Goal: Transaction & Acquisition: Purchase product/service

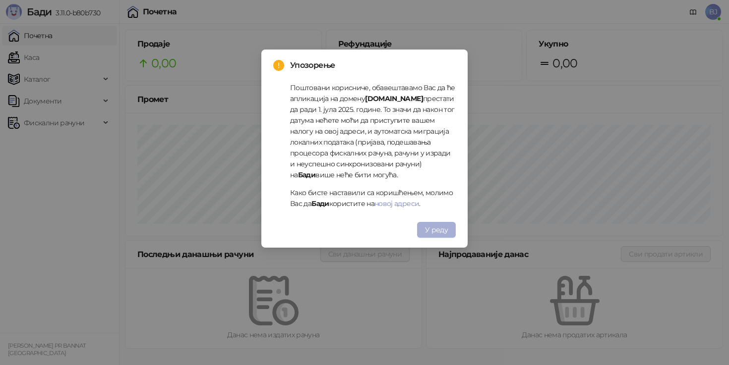
click at [438, 234] on button "У реду" at bounding box center [436, 230] width 39 height 16
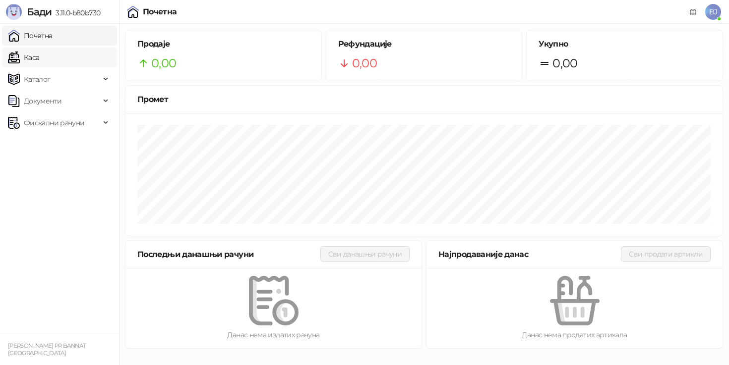
click at [39, 59] on link "Каса" at bounding box center [23, 58] width 31 height 20
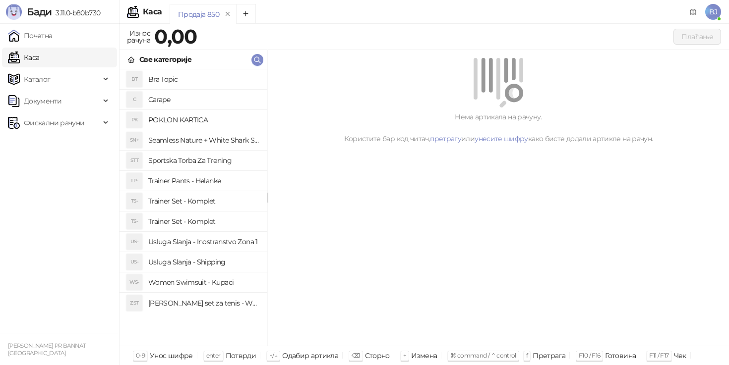
click at [211, 176] on h4 "Trainer Pants - Helanke" at bounding box center [203, 181] width 111 height 16
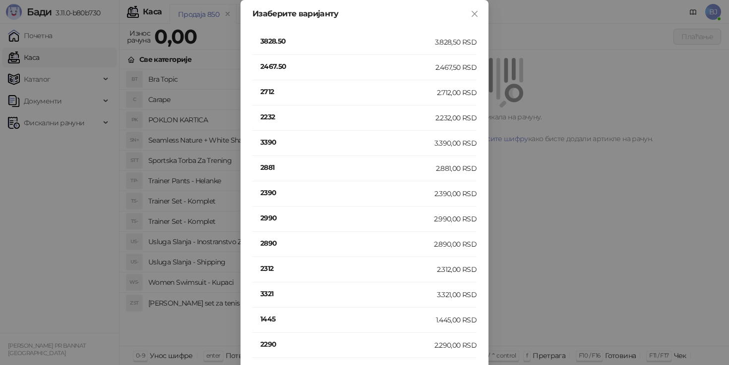
click at [298, 146] on h4 "3390" at bounding box center [347, 142] width 174 height 11
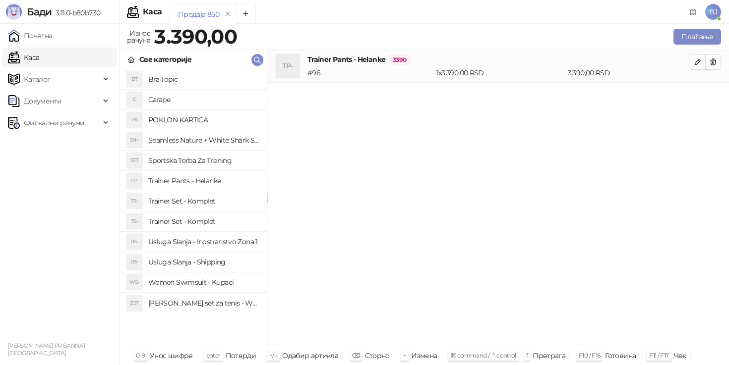
click at [220, 261] on h4 "Usluga Slanja - Shipping" at bounding box center [203, 262] width 111 height 16
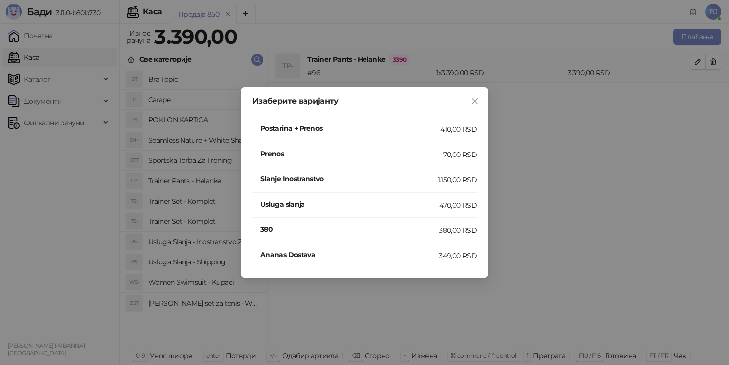
click at [410, 132] on h4 "Postarina + Prenos" at bounding box center [350, 128] width 180 height 11
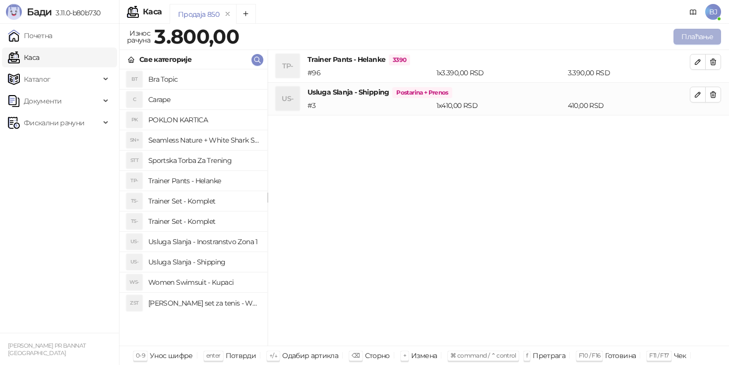
click at [702, 35] on button "Плаћање" at bounding box center [697, 37] width 48 height 16
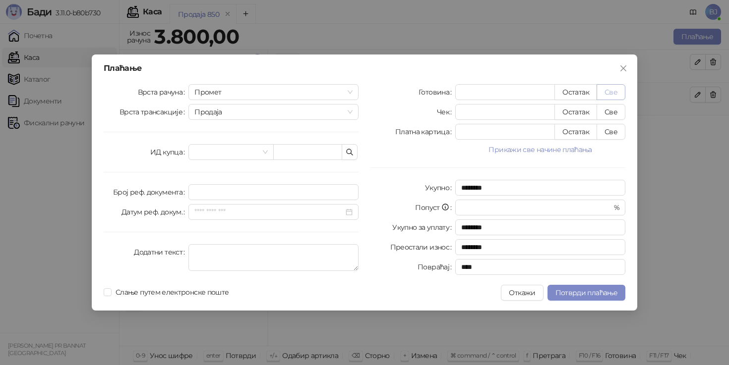
click at [610, 90] on button "Све" at bounding box center [610, 92] width 29 height 16
type input "****"
click at [608, 297] on span "Потврди плаћање" at bounding box center [586, 293] width 62 height 9
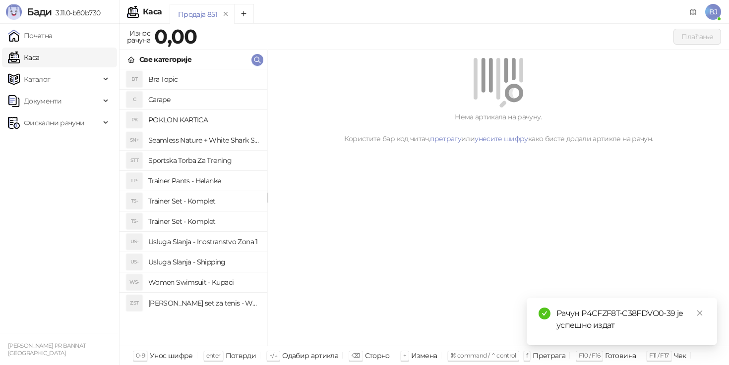
click at [213, 216] on h4 "Trainer Set - Komplet" at bounding box center [203, 222] width 111 height 16
click at [170, 202] on h4 "Trainer Set - Komplet" at bounding box center [203, 201] width 111 height 16
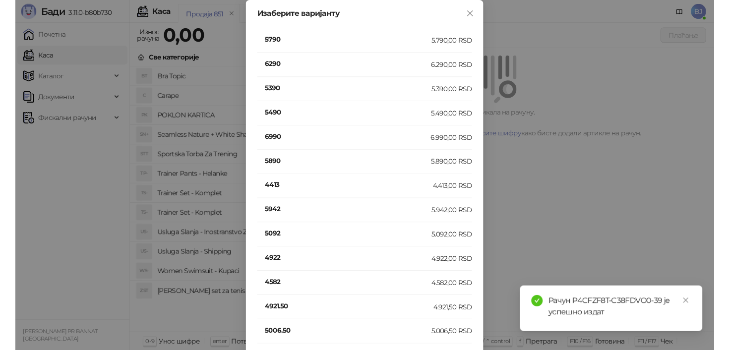
scroll to position [187, 0]
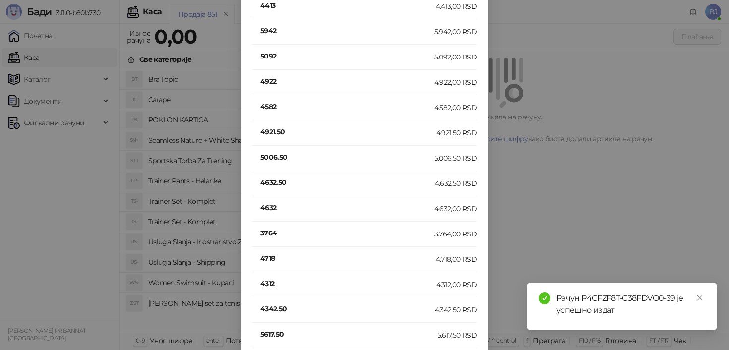
click at [267, 208] on h4 "4632" at bounding box center [347, 207] width 174 height 11
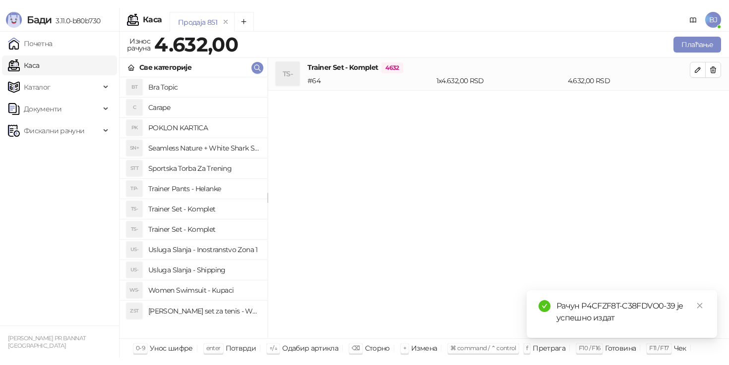
scroll to position [0, 0]
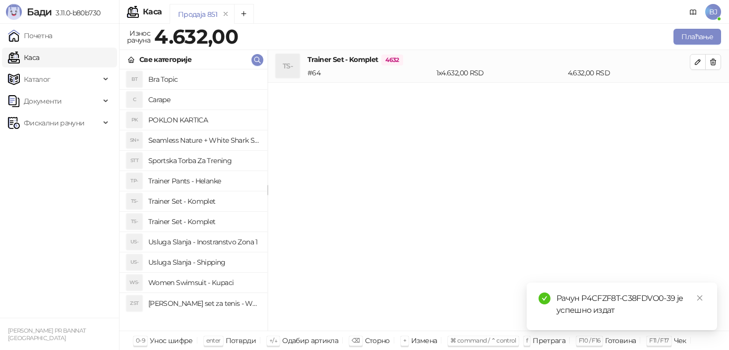
click at [220, 260] on h4 "Usluga Slanja - Shipping" at bounding box center [203, 262] width 111 height 16
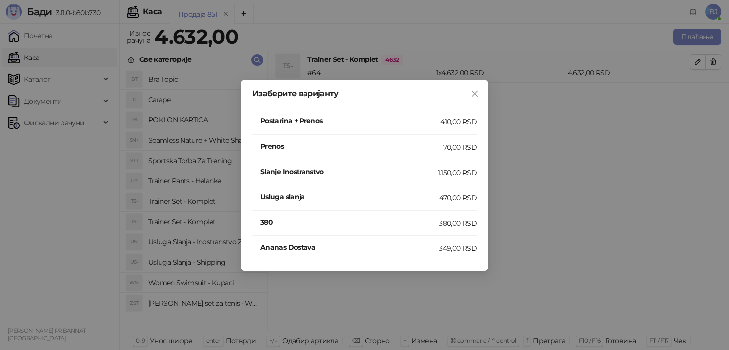
click at [424, 130] on li "Postarina + Prenos 410,00 RSD" at bounding box center [364, 122] width 224 height 25
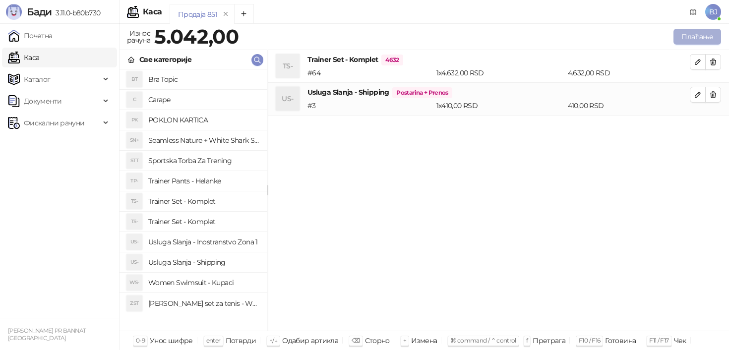
click at [703, 37] on button "Плаћање" at bounding box center [697, 37] width 48 height 16
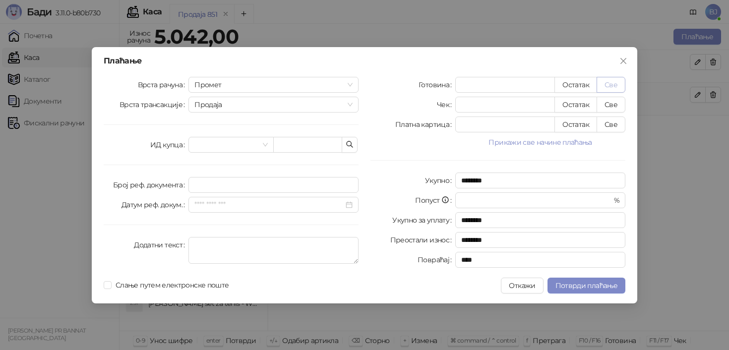
click at [610, 86] on button "Све" at bounding box center [610, 85] width 29 height 16
type input "****"
click at [585, 276] on div "Плаћање Врста рачуна Промет Врста трансакције Продаја ИД купца Број реф. докуме…" at bounding box center [364, 175] width 545 height 256
click at [585, 287] on span "Потврди плаћање" at bounding box center [586, 285] width 62 height 9
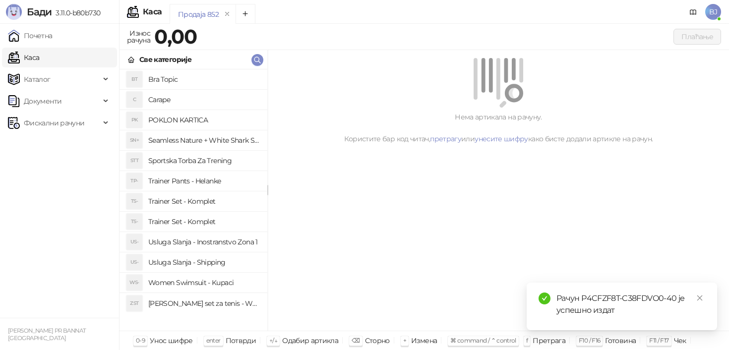
click at [197, 205] on h4 "Trainer Set - Komplet" at bounding box center [203, 201] width 111 height 16
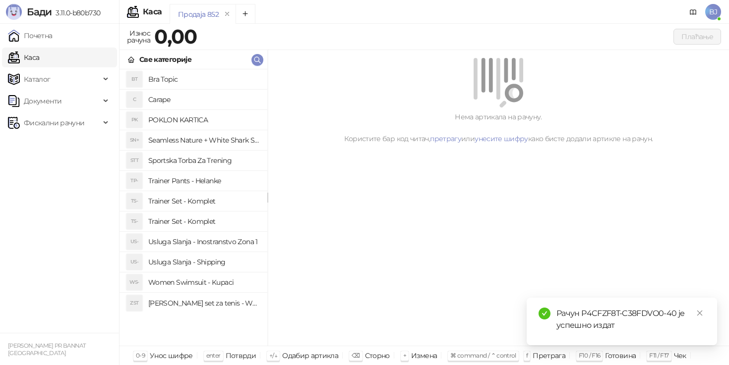
click at [198, 215] on h4 "Trainer Set - Komplet" at bounding box center [203, 222] width 111 height 16
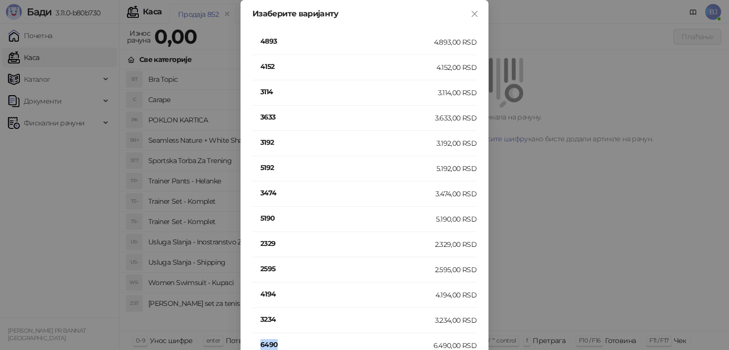
click at [271, 344] on h4 "6490" at bounding box center [346, 344] width 173 height 11
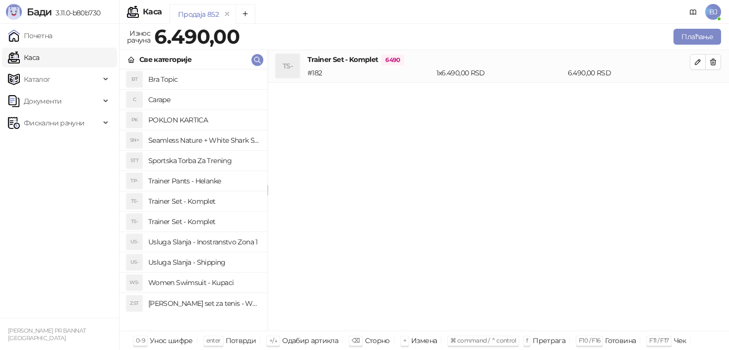
click at [222, 261] on h4 "Usluga Slanja - Shipping" at bounding box center [203, 262] width 111 height 16
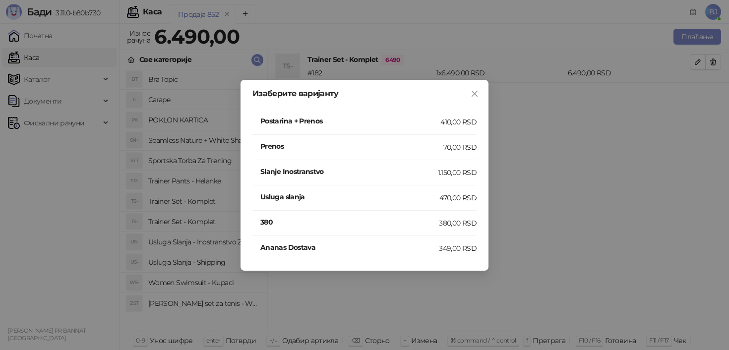
click at [385, 121] on h4 "Postarina + Prenos" at bounding box center [350, 121] width 180 height 11
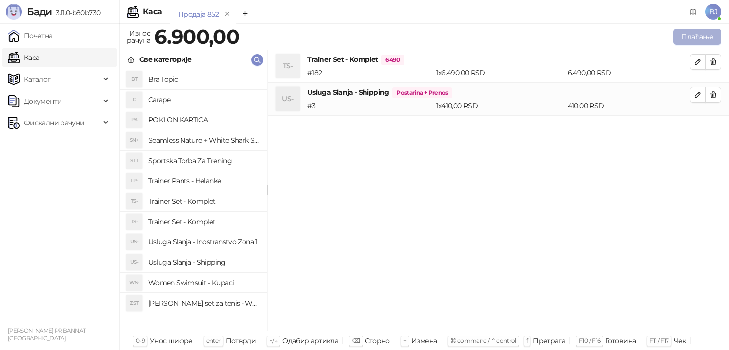
click at [705, 31] on button "Плаћање" at bounding box center [697, 37] width 48 height 16
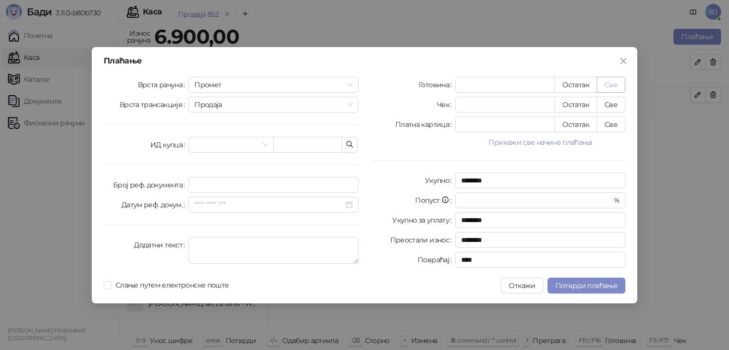
click at [617, 80] on button "Све" at bounding box center [610, 85] width 29 height 16
type input "****"
click at [595, 291] on button "Потврди плаћање" at bounding box center [586, 286] width 78 height 16
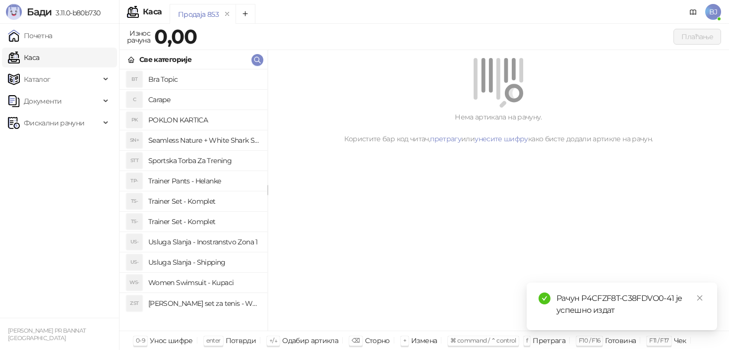
click at [173, 78] on h4 "Bra Topic" at bounding box center [203, 79] width 111 height 16
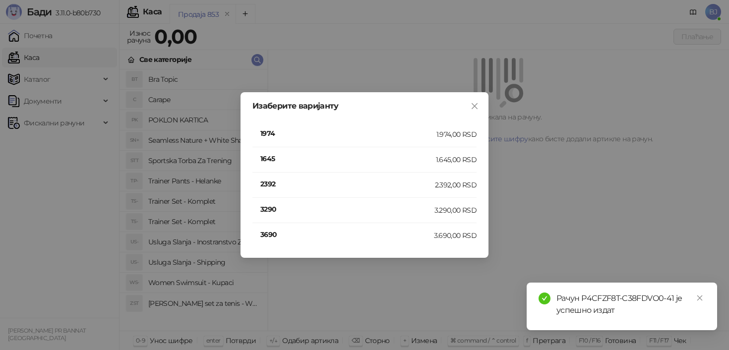
click at [279, 210] on h4 "3290" at bounding box center [347, 209] width 174 height 11
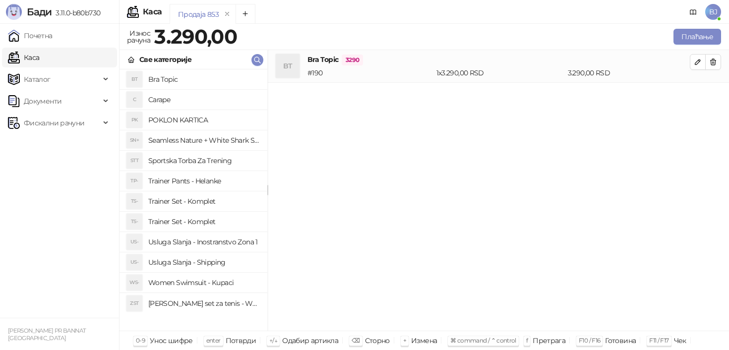
click at [215, 164] on h4 "Sportska Torba Za Trening" at bounding box center [203, 161] width 111 height 16
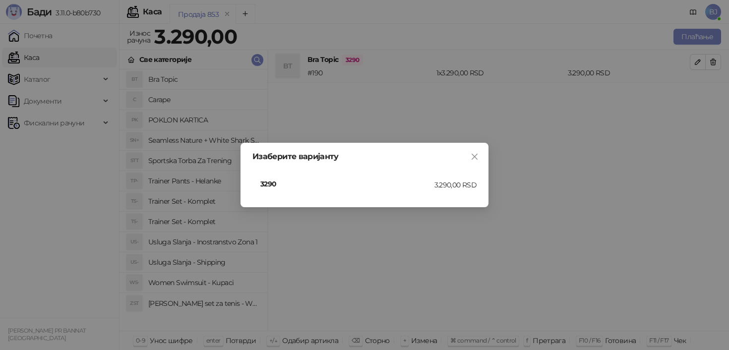
click at [273, 185] on h4 "3290" at bounding box center [347, 183] width 174 height 11
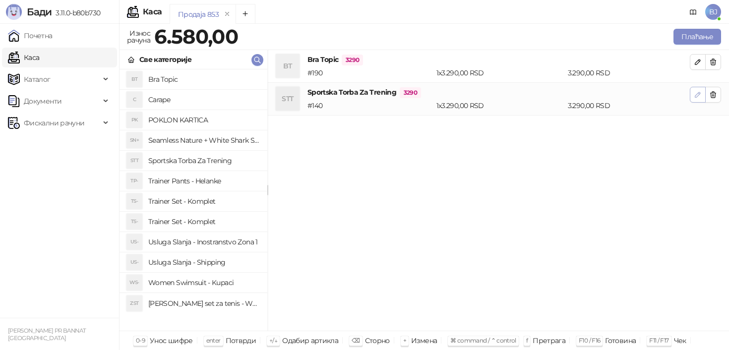
click at [695, 95] on icon "button" at bounding box center [697, 94] width 5 height 5
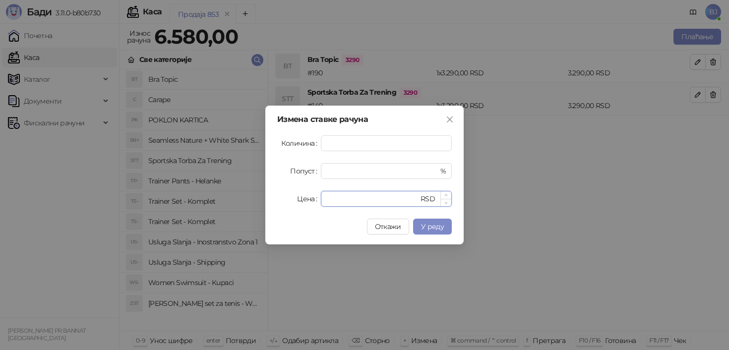
click at [348, 201] on input "****" at bounding box center [373, 198] width 92 height 15
type input "****"
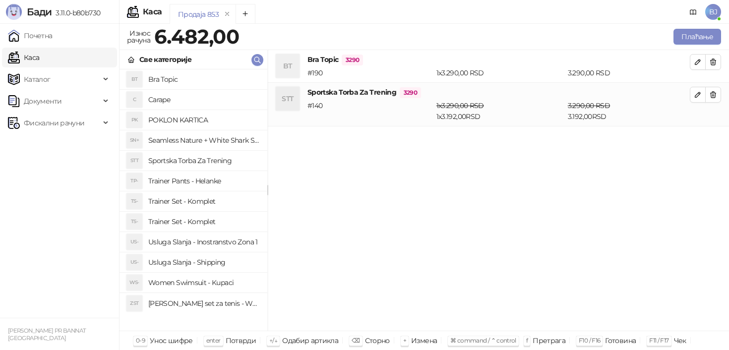
click at [247, 203] on h4 "Trainer Set - Komplet" at bounding box center [203, 201] width 111 height 16
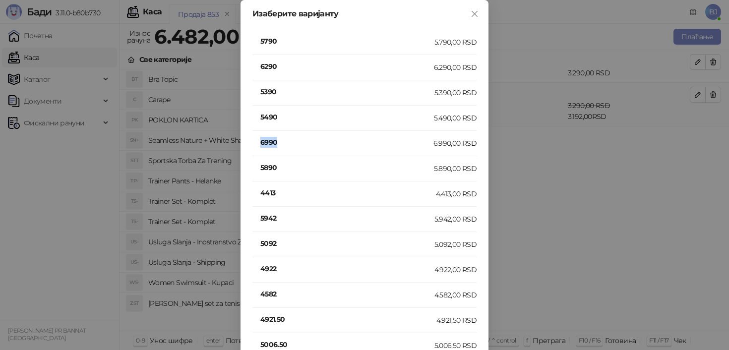
click at [271, 143] on h4 "6990" at bounding box center [346, 142] width 173 height 11
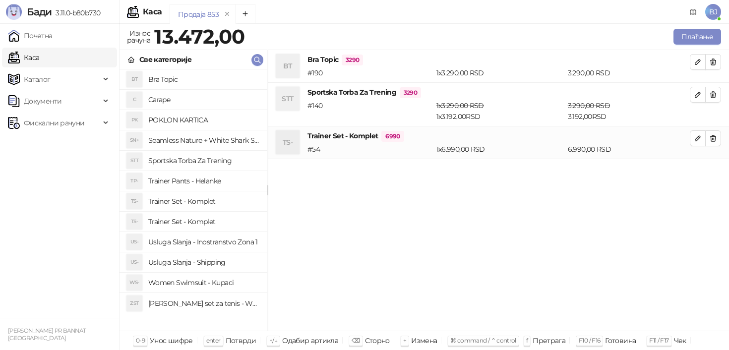
click at [186, 222] on h4 "Trainer Set - Komplet" at bounding box center [203, 222] width 111 height 16
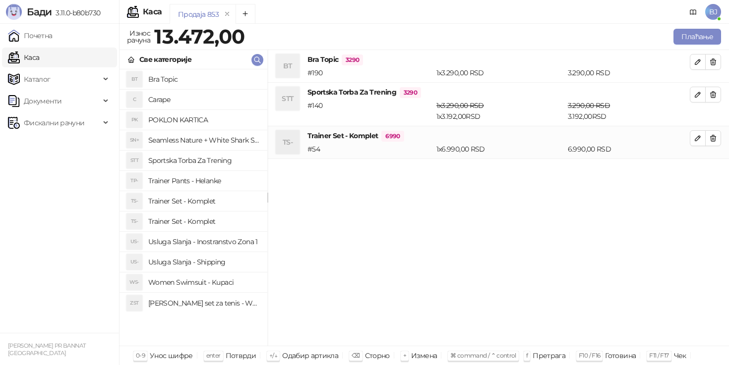
click at [210, 264] on h4 "Usluga Slanja - Shipping" at bounding box center [203, 262] width 111 height 16
click at [213, 215] on h4 "Trainer Set - Komplet" at bounding box center [203, 222] width 111 height 16
click at [192, 208] on h4 "Trainer Set - Komplet" at bounding box center [203, 201] width 111 height 16
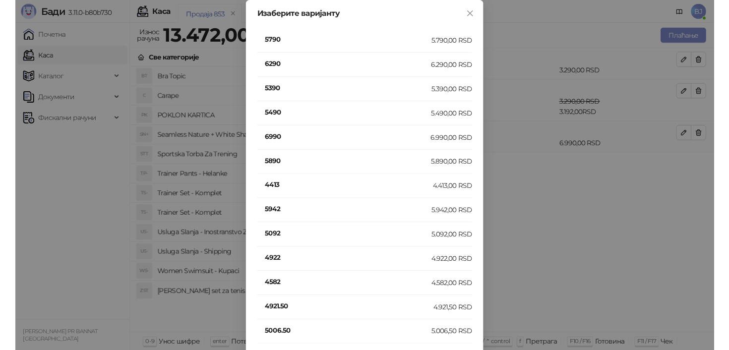
scroll to position [1545, 0]
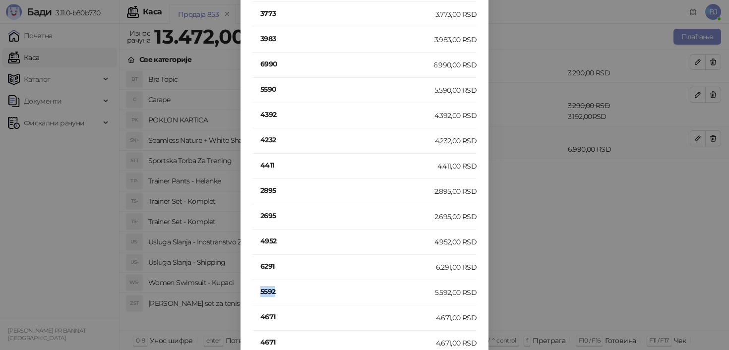
click at [267, 290] on h4 "5592" at bounding box center [347, 291] width 175 height 11
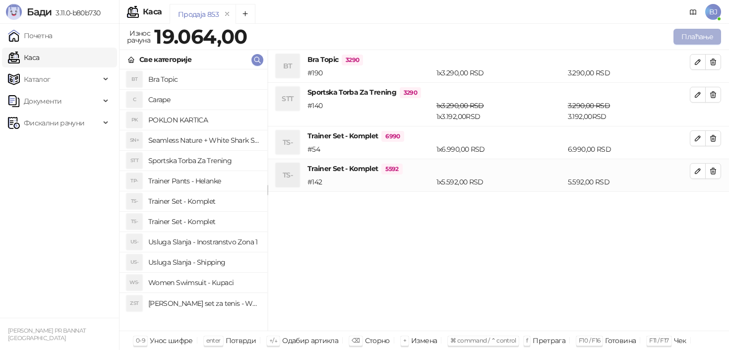
click at [687, 35] on button "Плаћање" at bounding box center [697, 37] width 48 height 16
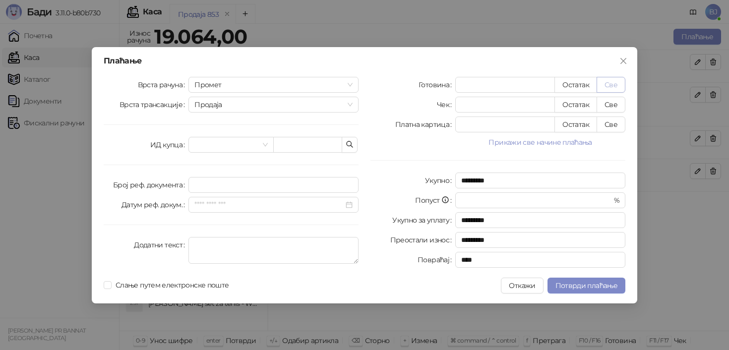
click at [607, 87] on button "Све" at bounding box center [610, 85] width 29 height 16
type input "*****"
type input "****"
click at [602, 290] on span "Потврди плаћање" at bounding box center [586, 285] width 62 height 9
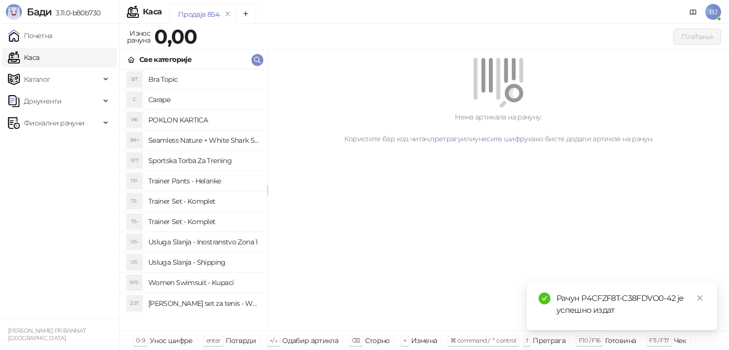
click at [207, 204] on h4 "Trainer Set - Komplet" at bounding box center [203, 201] width 111 height 16
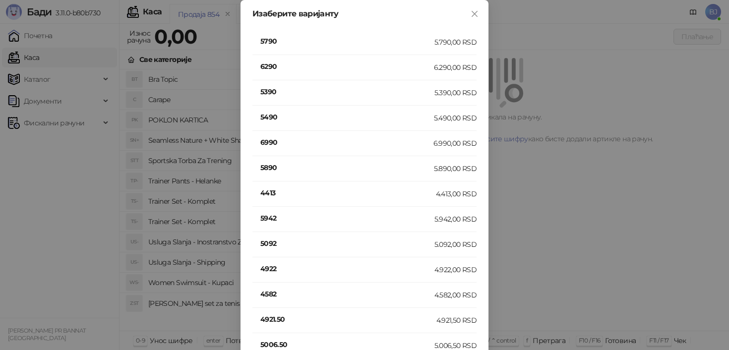
scroll to position [599, 0]
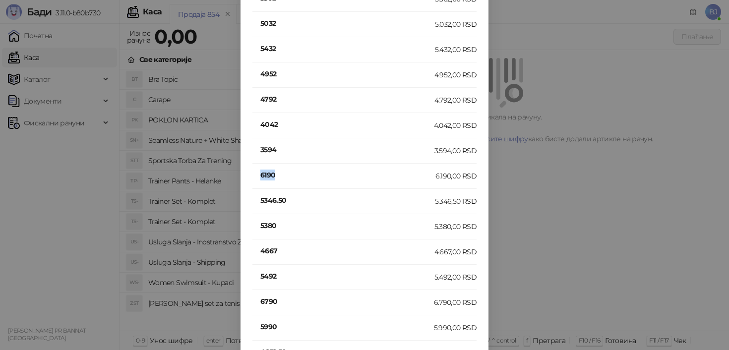
click at [270, 177] on h4 "6190" at bounding box center [347, 175] width 175 height 11
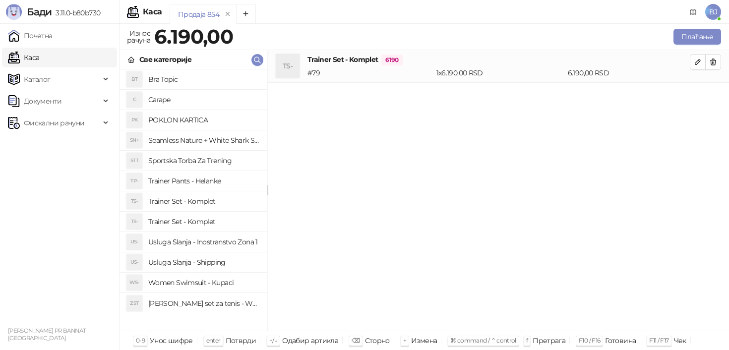
scroll to position [0, 0]
click at [224, 259] on h4 "Usluga Slanja - Shipping" at bounding box center [203, 262] width 111 height 16
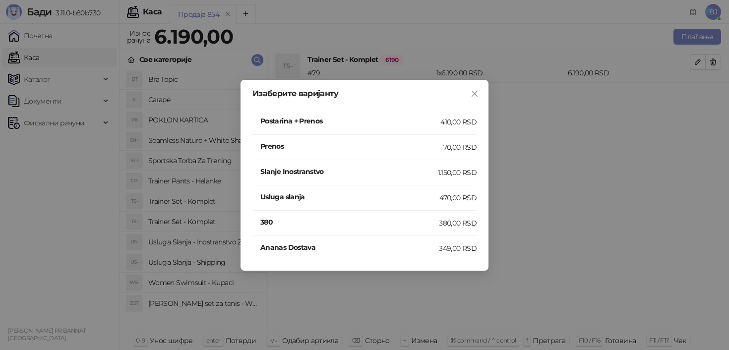
click at [446, 124] on div "410,00 RSD" at bounding box center [458, 121] width 36 height 11
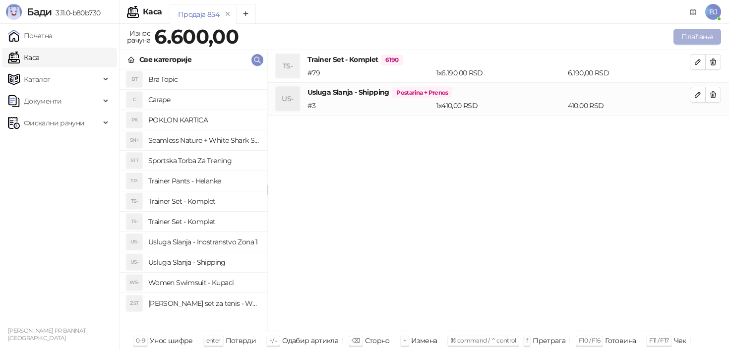
click at [710, 33] on button "Плаћање" at bounding box center [697, 37] width 48 height 16
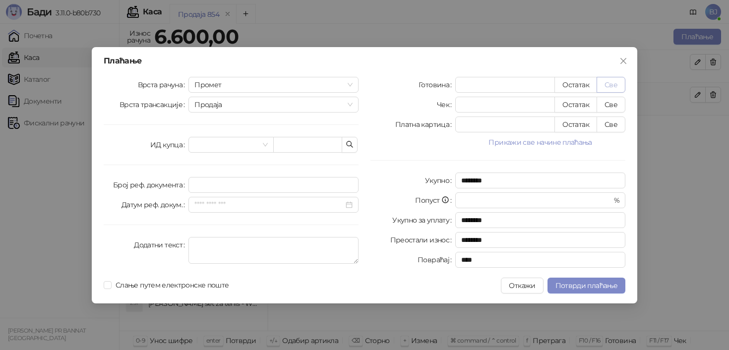
click at [612, 84] on button "Све" at bounding box center [610, 85] width 29 height 16
type input "****"
click at [586, 283] on span "Потврди плаћање" at bounding box center [586, 285] width 62 height 9
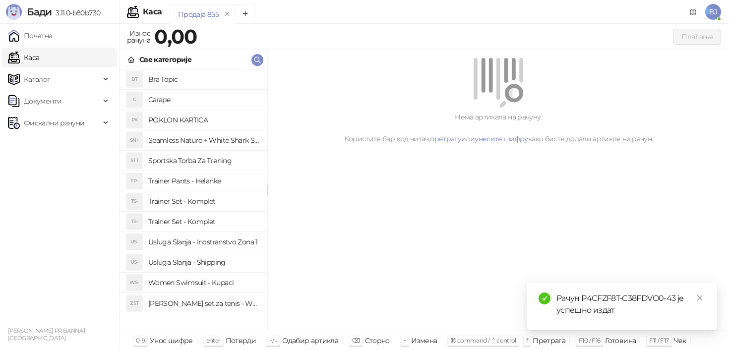
click at [215, 182] on h4 "Trainer Pants - Helanke" at bounding box center [203, 181] width 111 height 16
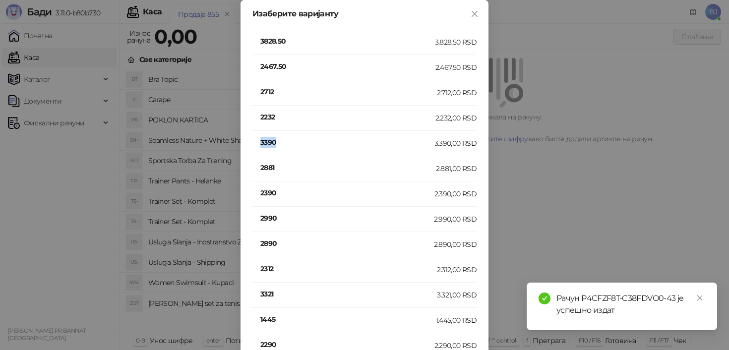
click at [269, 145] on h4 "3390" at bounding box center [347, 142] width 174 height 11
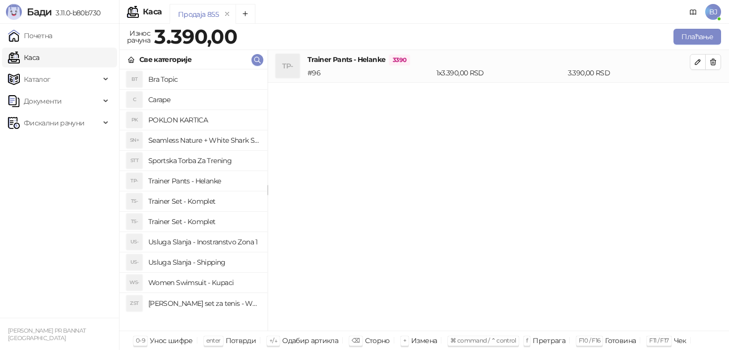
click at [227, 259] on h4 "Usluga Slanja - Shipping" at bounding box center [203, 262] width 111 height 16
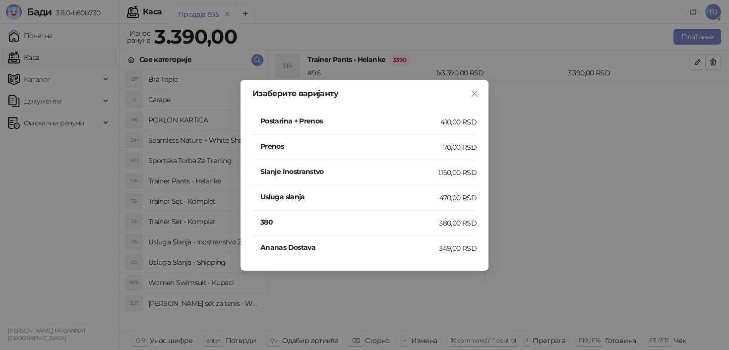
click at [414, 116] on h4 "Postarina + Prenos" at bounding box center [350, 121] width 180 height 11
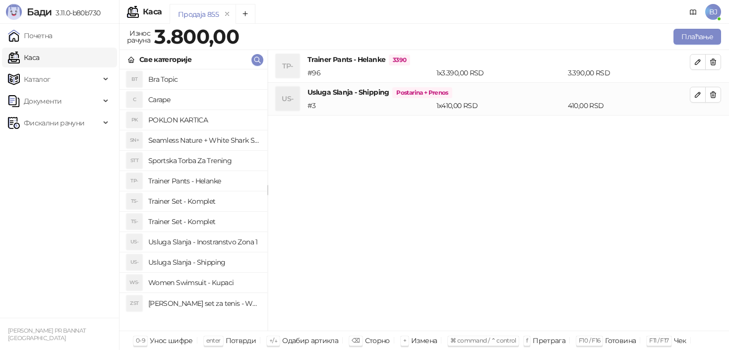
click at [721, 36] on div "Плаћање" at bounding box center [482, 37] width 482 height 20
click at [709, 36] on button "Плаћање" at bounding box center [697, 37] width 48 height 16
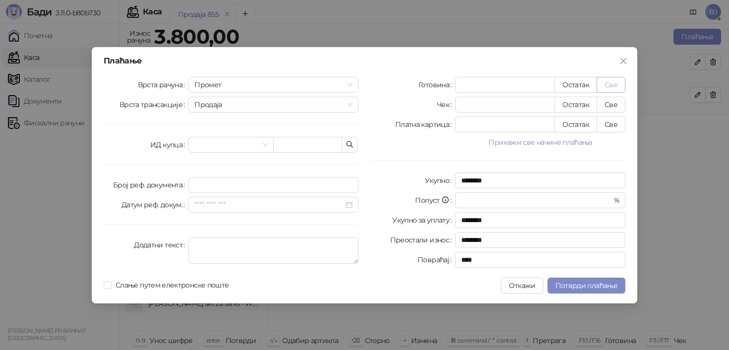
click at [616, 85] on button "Све" at bounding box center [610, 85] width 29 height 16
type input "****"
click at [582, 288] on span "Потврди плаћање" at bounding box center [586, 285] width 62 height 9
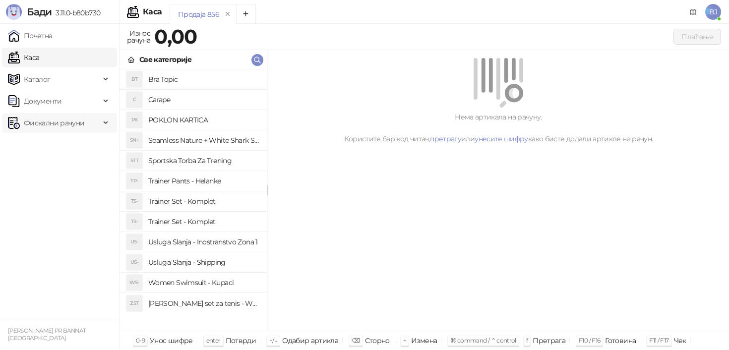
click at [83, 119] on span "Фискални рачуни" at bounding box center [54, 123] width 60 height 20
click at [69, 146] on link "Издати рачуни" at bounding box center [45, 145] width 66 height 20
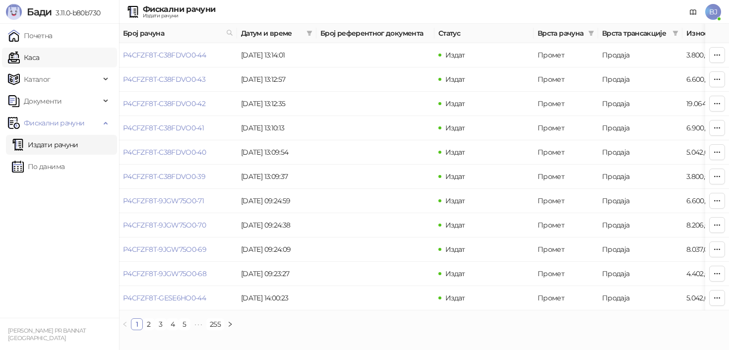
click at [39, 55] on link "Каса" at bounding box center [23, 58] width 31 height 20
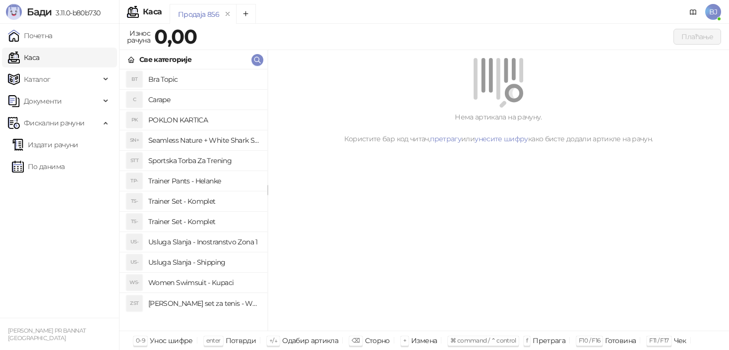
click at [217, 202] on h4 "Trainer Set - Komplet" at bounding box center [203, 201] width 111 height 16
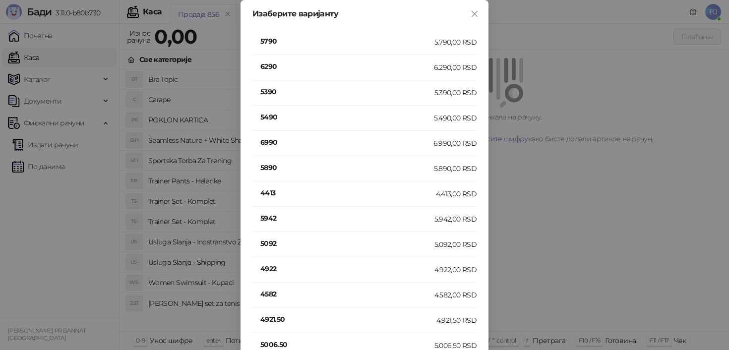
scroll to position [599, 0]
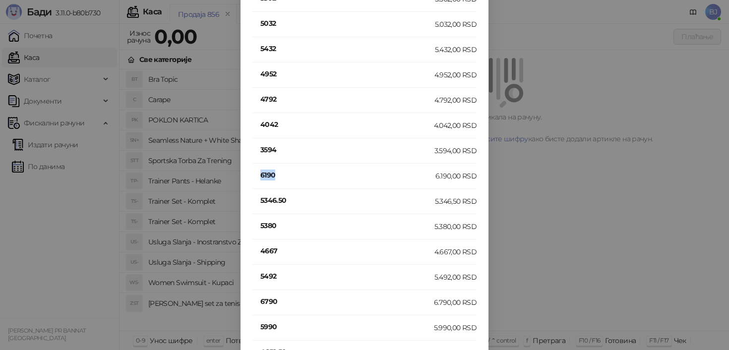
click at [267, 171] on h4 "6190" at bounding box center [347, 175] width 175 height 11
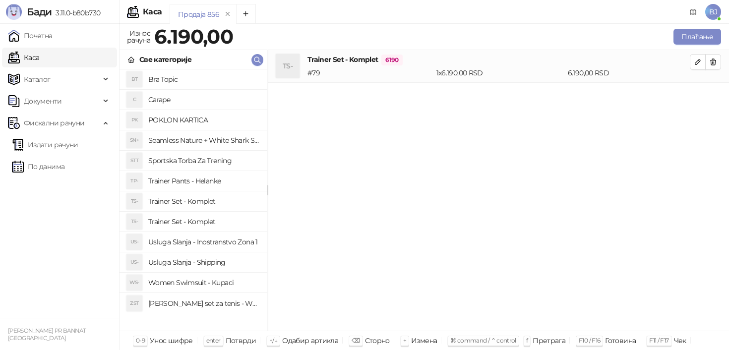
click at [198, 261] on h4 "Usluga Slanja - Shipping" at bounding box center [203, 262] width 111 height 16
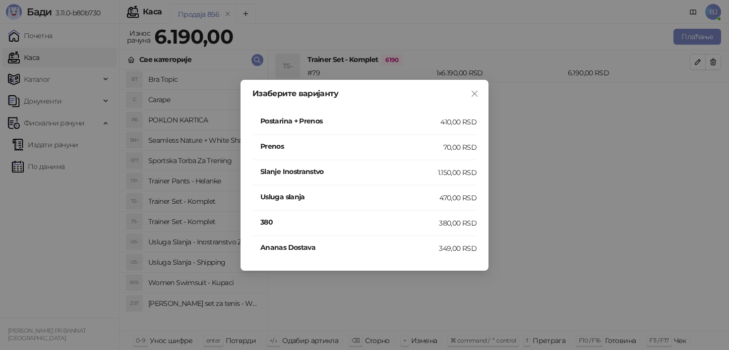
click at [421, 120] on h4 "Postarina + Prenos" at bounding box center [350, 121] width 180 height 11
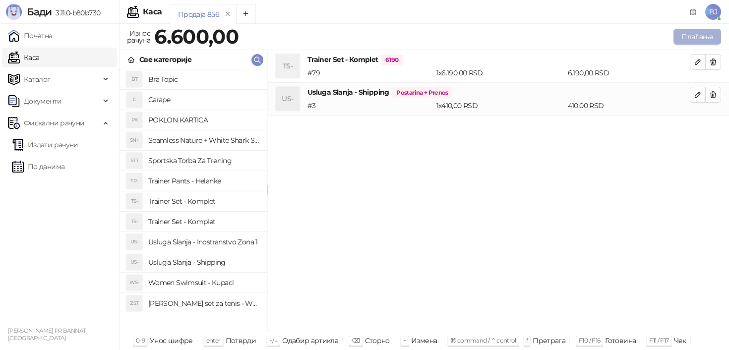
click at [705, 37] on button "Плаћање" at bounding box center [697, 37] width 48 height 16
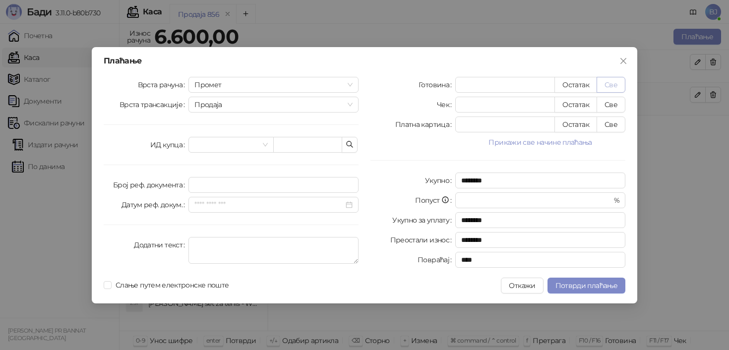
click at [611, 78] on button "Све" at bounding box center [610, 85] width 29 height 16
type input "****"
click at [593, 281] on span "Потврди плаћање" at bounding box center [586, 285] width 62 height 9
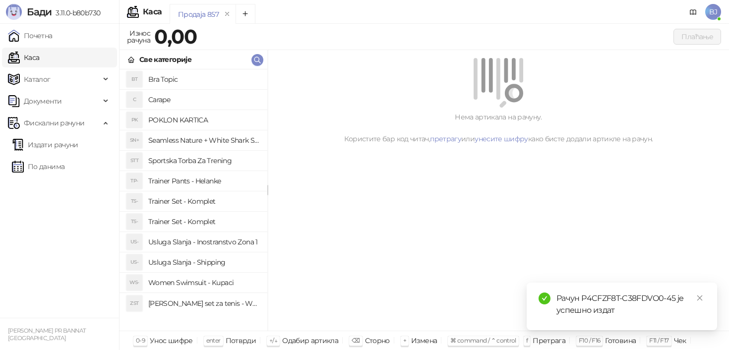
click at [210, 221] on h4 "Trainer Set - Komplet" at bounding box center [203, 222] width 111 height 16
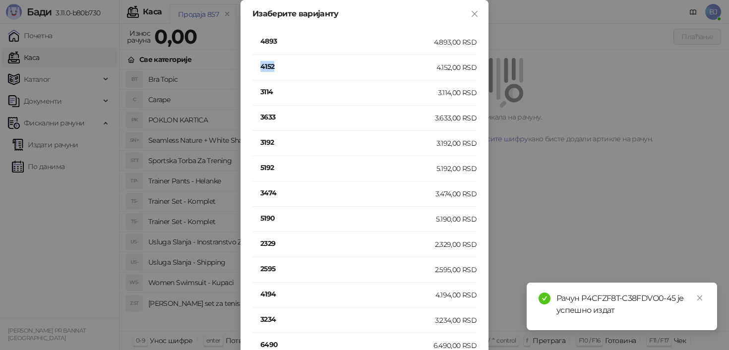
click at [271, 70] on h4 "4152" at bounding box center [348, 66] width 176 height 11
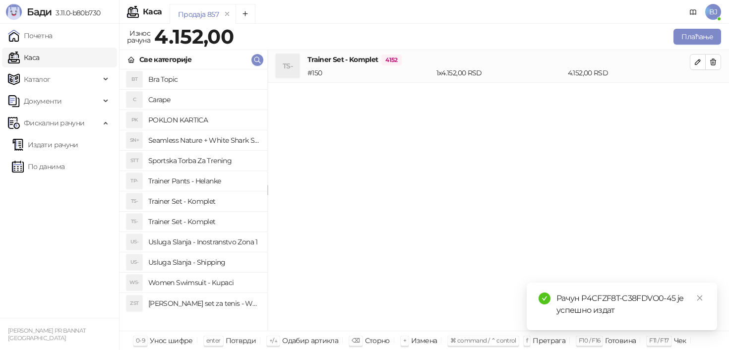
click at [190, 266] on h4 "Usluga Slanja - Shipping" at bounding box center [203, 262] width 111 height 16
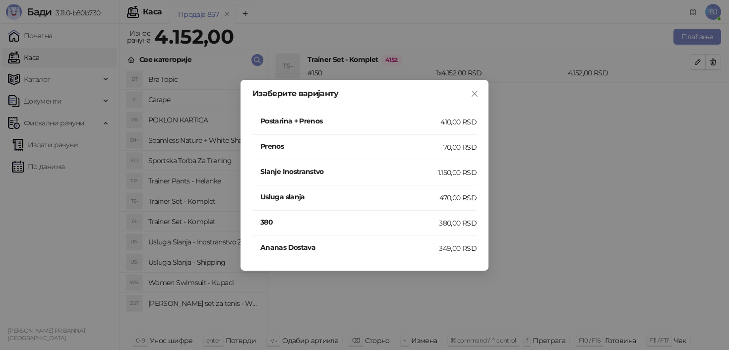
click at [391, 123] on h4 "Postarina + Prenos" at bounding box center [350, 121] width 180 height 11
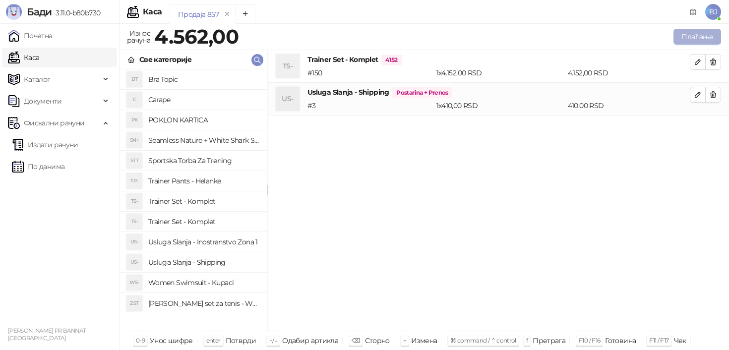
click at [694, 43] on button "Плаћање" at bounding box center [697, 37] width 48 height 16
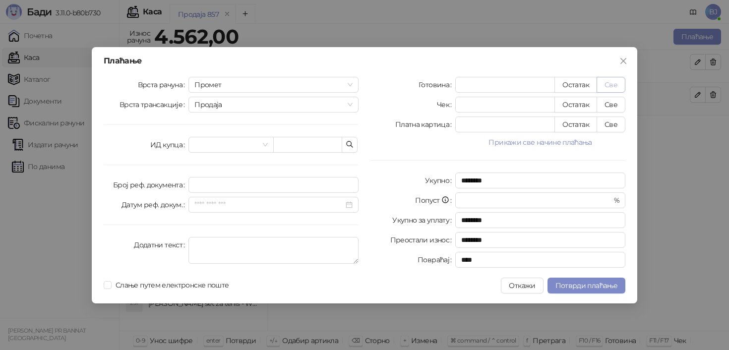
click at [622, 84] on button "Све" at bounding box center [610, 85] width 29 height 16
type input "****"
click at [605, 291] on button "Потврди плаћање" at bounding box center [586, 286] width 78 height 16
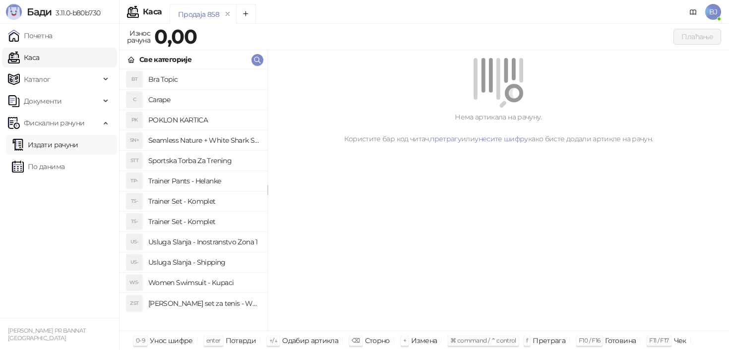
click at [78, 143] on link "Издати рачуни" at bounding box center [45, 145] width 66 height 20
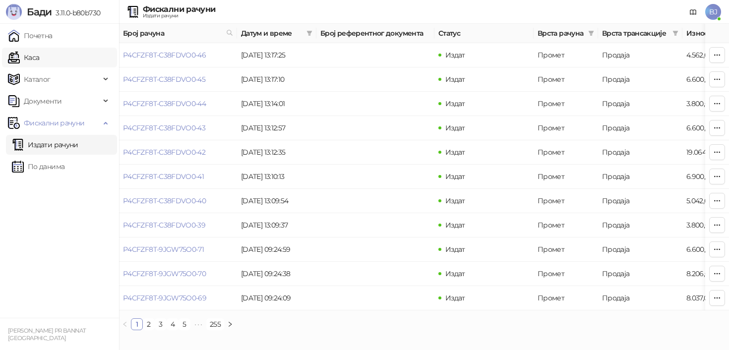
click at [39, 63] on link "Каса" at bounding box center [23, 58] width 31 height 20
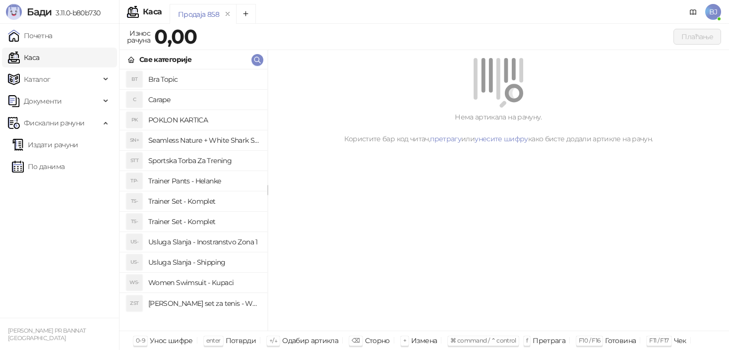
click at [212, 185] on h4 "Trainer Pants - Helanke" at bounding box center [203, 181] width 111 height 16
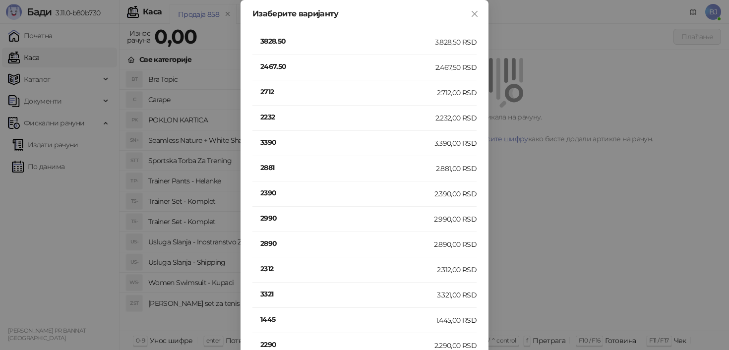
click at [279, 93] on h4 "2712" at bounding box center [348, 91] width 176 height 11
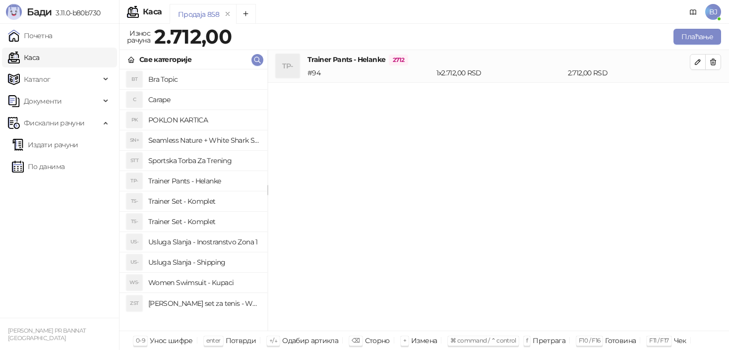
click at [225, 263] on h4 "Usluga Slanja - Shipping" at bounding box center [203, 262] width 111 height 16
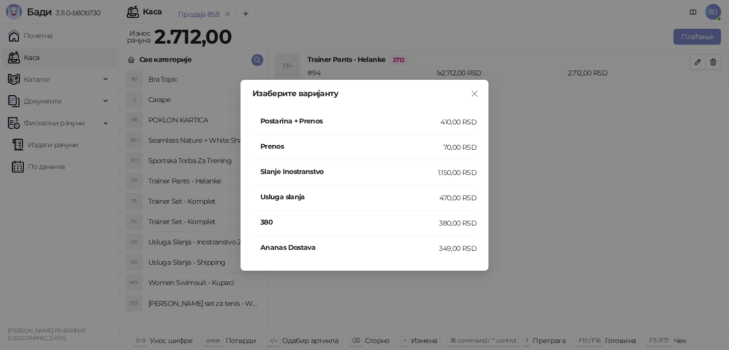
click at [421, 126] on h4 "Postarina + Prenos" at bounding box center [350, 121] width 180 height 11
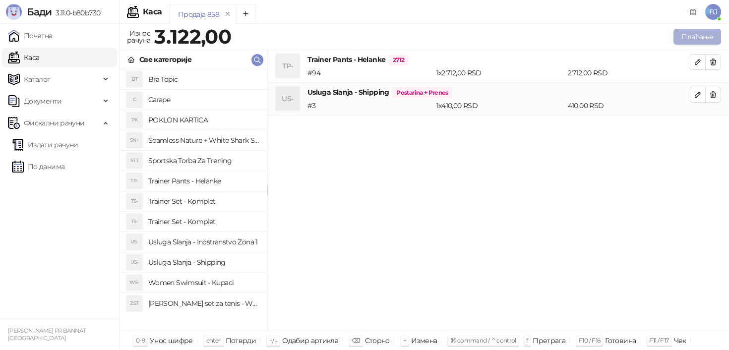
click at [686, 37] on button "Плаћање" at bounding box center [697, 37] width 48 height 16
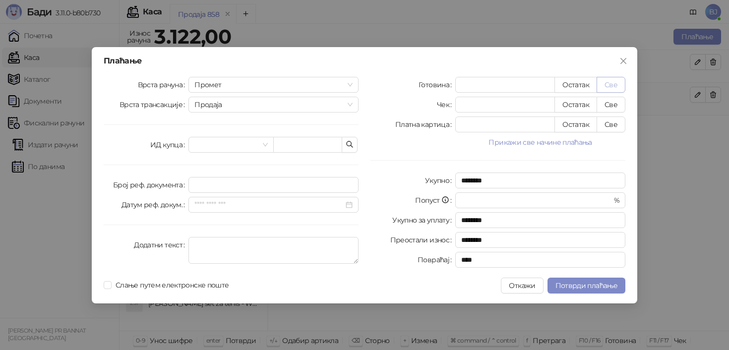
click at [618, 78] on button "Све" at bounding box center [610, 85] width 29 height 16
type input "****"
click at [574, 286] on span "Потврди плаћање" at bounding box center [586, 285] width 62 height 9
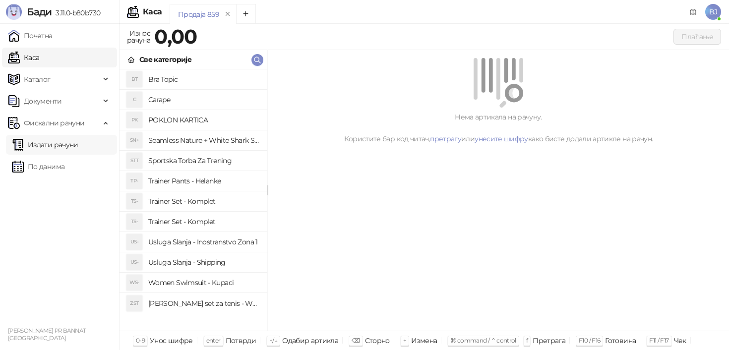
click at [64, 145] on link "Издати рачуни" at bounding box center [45, 145] width 66 height 20
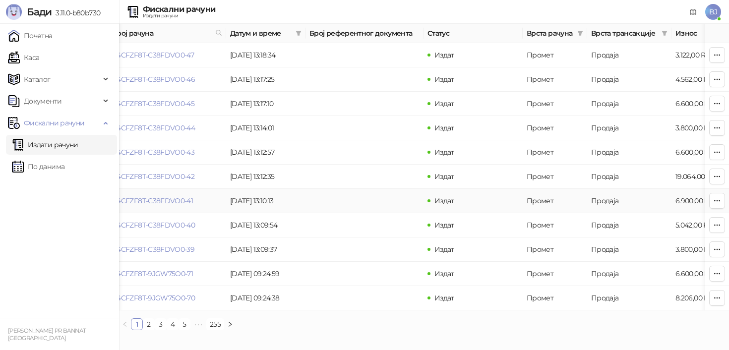
scroll to position [0, 9]
click at [39, 59] on link "Каса" at bounding box center [23, 58] width 31 height 20
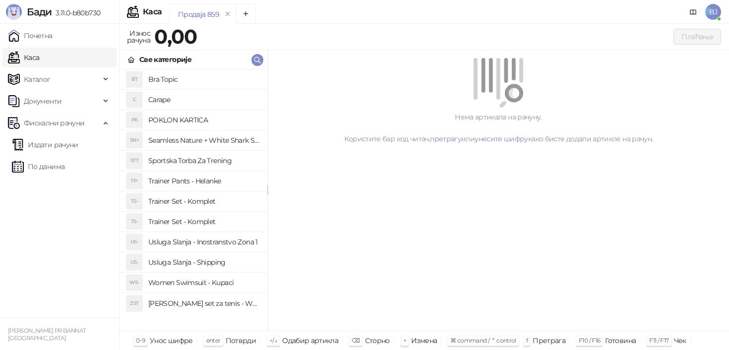
click at [219, 205] on h4 "Trainer Set - Komplet" at bounding box center [203, 201] width 111 height 16
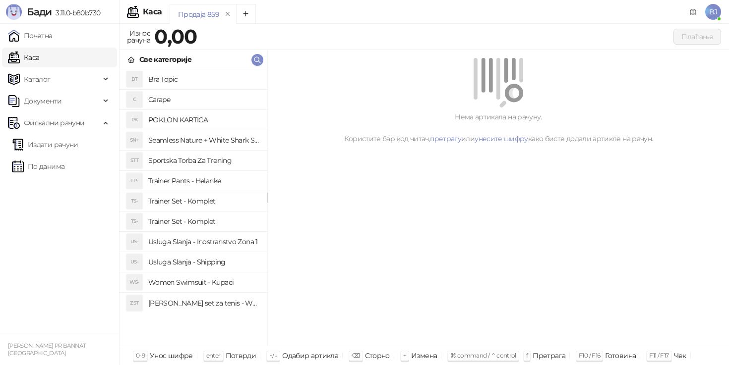
click at [215, 201] on h4 "Trainer Set - Komplet" at bounding box center [203, 201] width 111 height 16
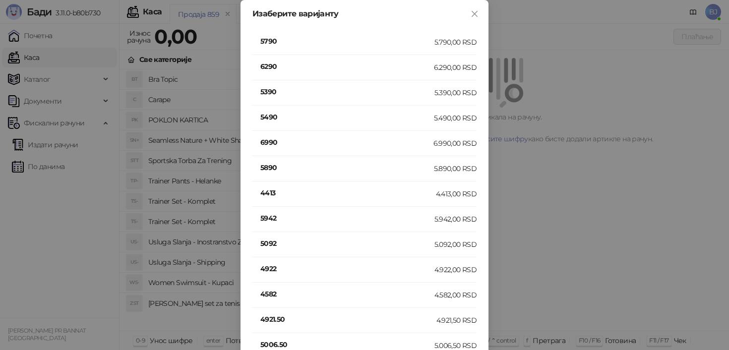
click at [82, 279] on div "Изаберите варијанту 5790 5.790,00 RSD 6290 6.290,00 RSD 5390 5.390,00 RSD 5490 …" at bounding box center [364, 175] width 729 height 350
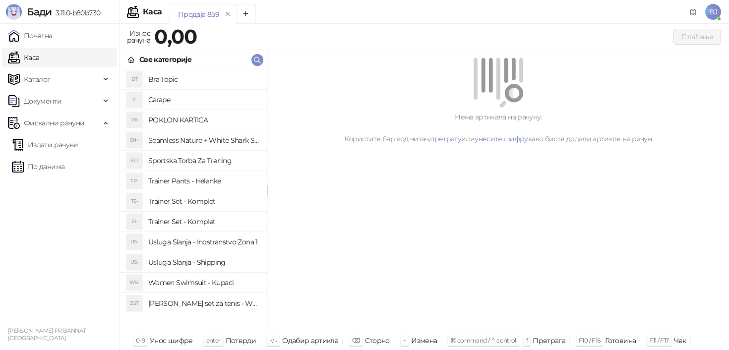
click at [199, 218] on h4 "Trainer Set - Komplet" at bounding box center [203, 222] width 111 height 16
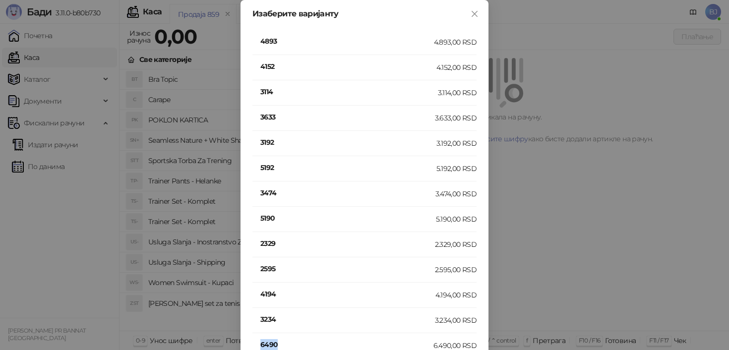
click at [266, 343] on h4 "6490" at bounding box center [346, 344] width 173 height 11
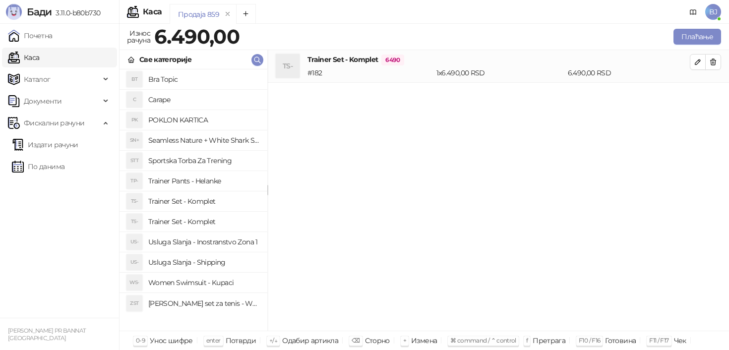
click at [215, 259] on h4 "Usluga Slanja - Shipping" at bounding box center [203, 262] width 111 height 16
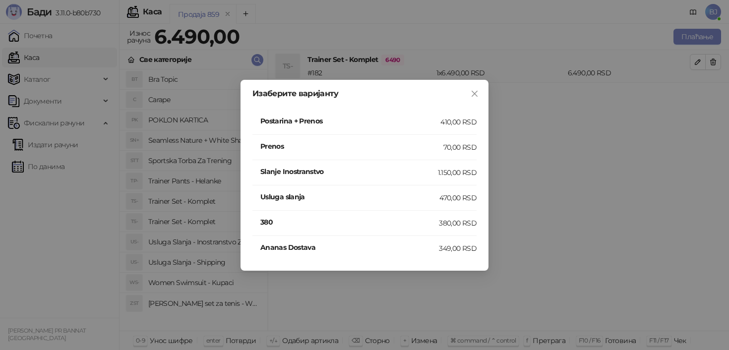
click at [402, 121] on h4 "Postarina + Prenos" at bounding box center [350, 121] width 180 height 11
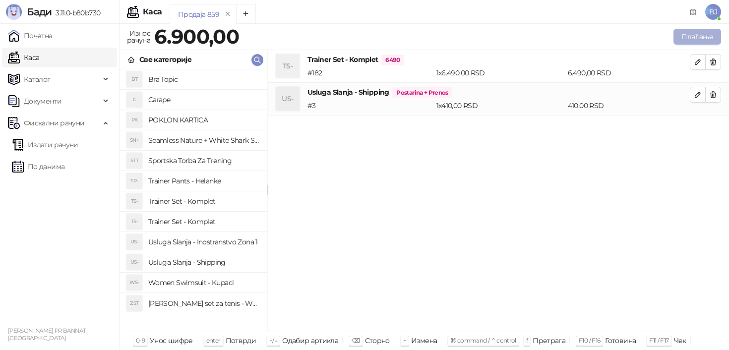
click at [693, 39] on button "Плаћање" at bounding box center [697, 37] width 48 height 16
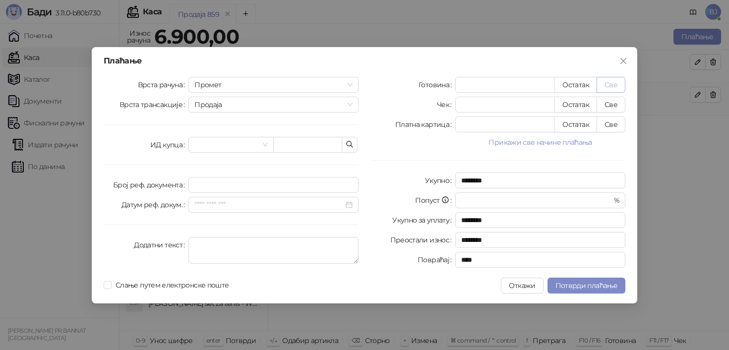
click at [618, 83] on button "Све" at bounding box center [610, 85] width 29 height 16
type input "****"
click at [599, 291] on button "Потврди плаћање" at bounding box center [586, 286] width 78 height 16
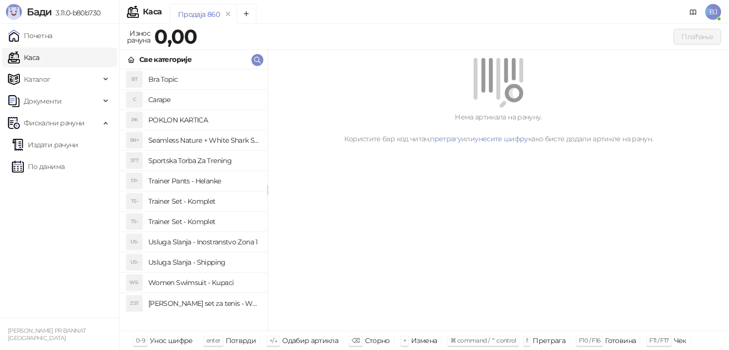
click at [39, 62] on link "Каса" at bounding box center [23, 58] width 31 height 20
click at [211, 283] on h4 "Women Swimsuit - Kupaci" at bounding box center [203, 283] width 111 height 16
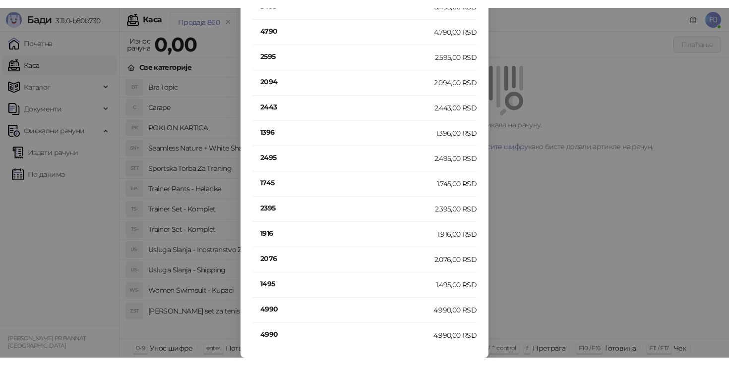
scroll to position [68, 0]
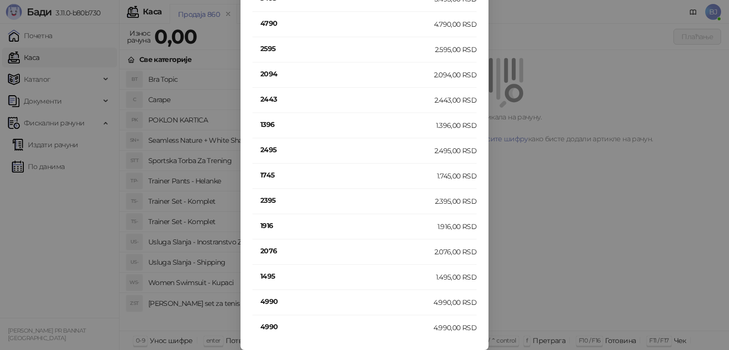
click at [270, 299] on h4 "4990" at bounding box center [346, 301] width 173 height 11
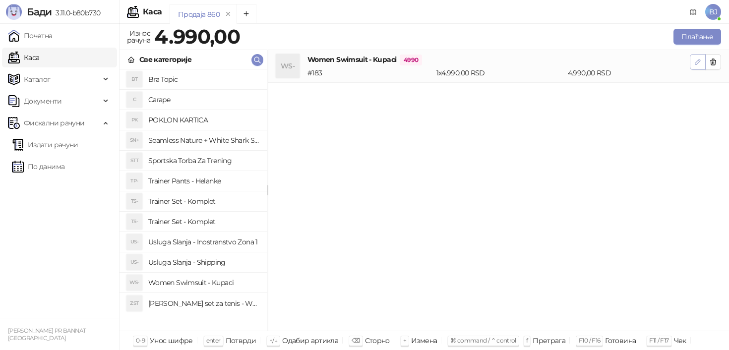
click at [694, 61] on icon "button" at bounding box center [698, 62] width 8 height 8
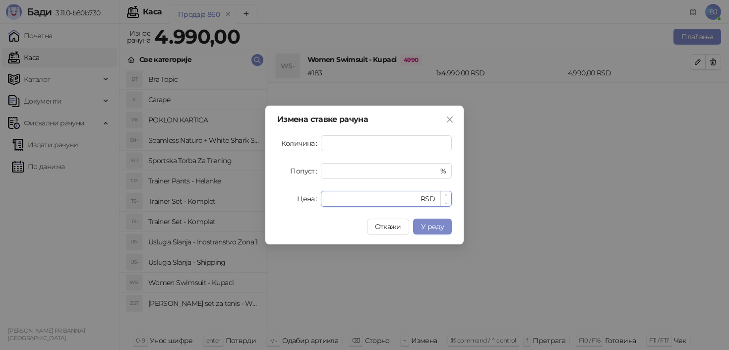
click at [350, 196] on input "****" at bounding box center [373, 198] width 92 height 15
type input "*"
type input "****"
click at [334, 146] on input "*" at bounding box center [386, 143] width 130 height 15
type input "*"
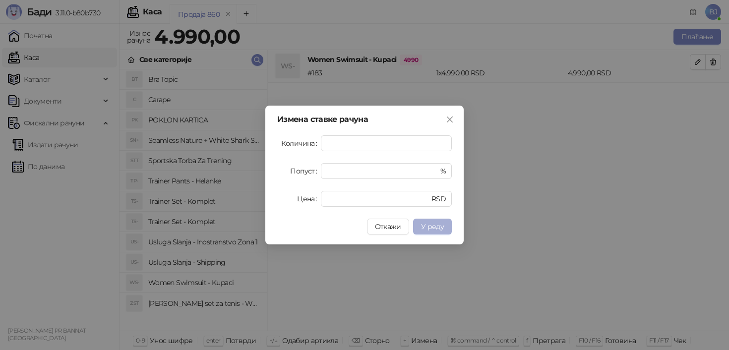
click at [425, 220] on button "У реду" at bounding box center [432, 227] width 39 height 16
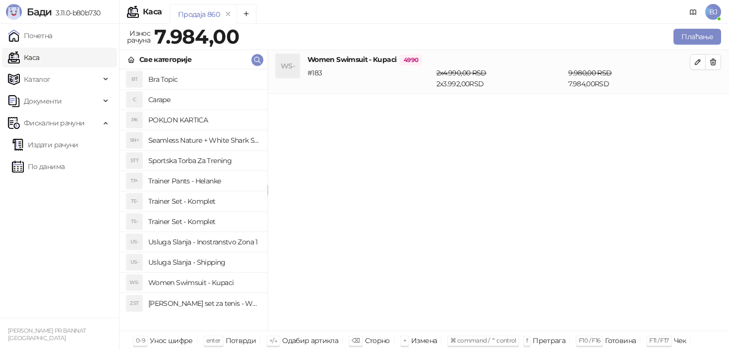
click at [222, 287] on h4 "Women Swimsuit - Kupaci" at bounding box center [203, 283] width 111 height 16
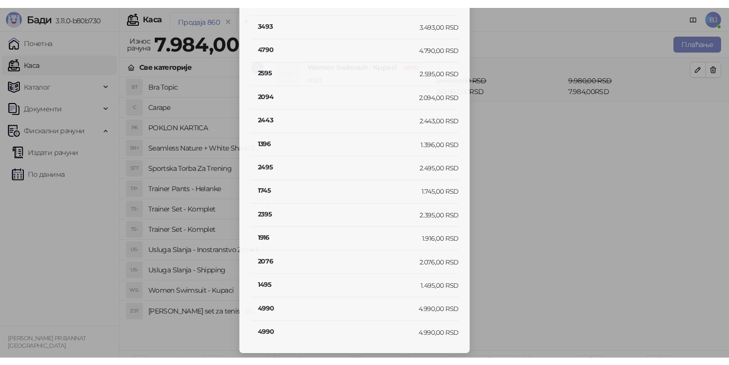
scroll to position [53, 0]
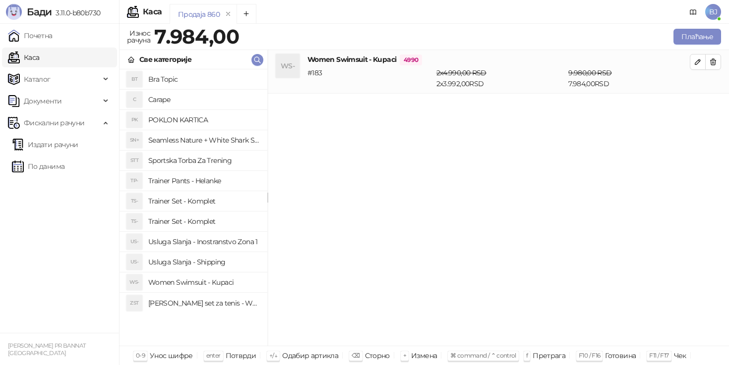
click at [223, 264] on h4 "Usluga Slanja - Shipping" at bounding box center [203, 262] width 111 height 16
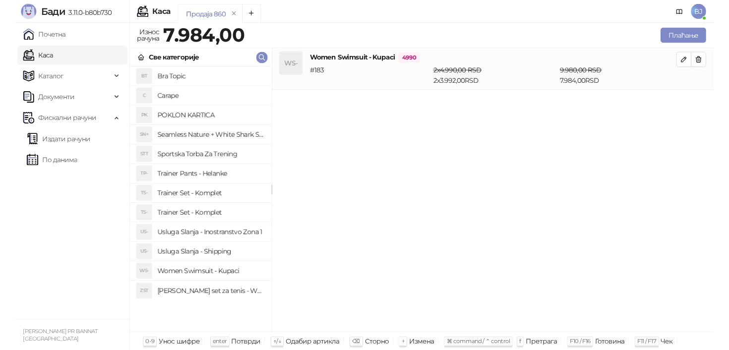
scroll to position [0, 0]
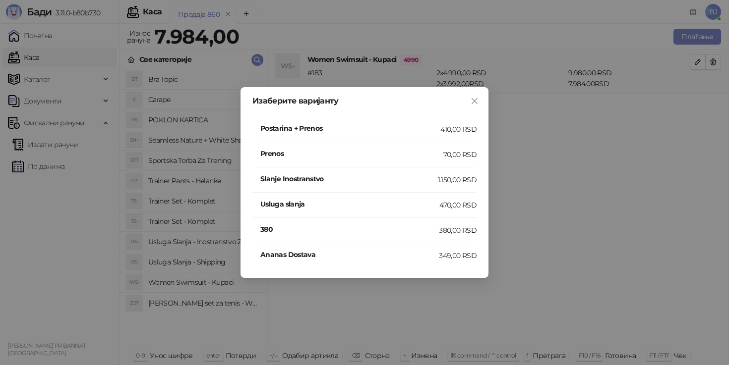
click at [431, 137] on li "Postarina + Prenos 410,00 RSD" at bounding box center [364, 129] width 224 height 25
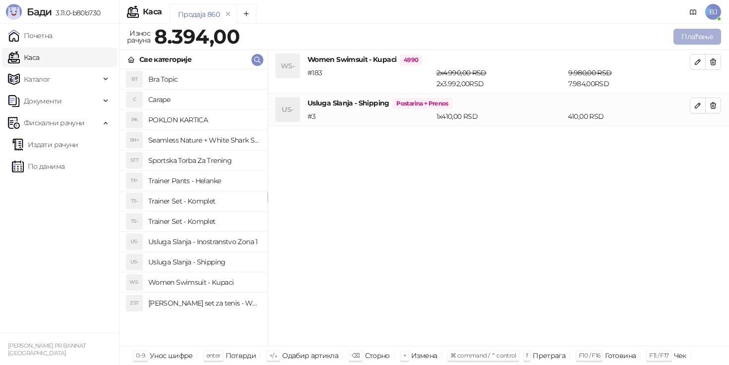
click at [683, 42] on button "Плаћање" at bounding box center [697, 37] width 48 height 16
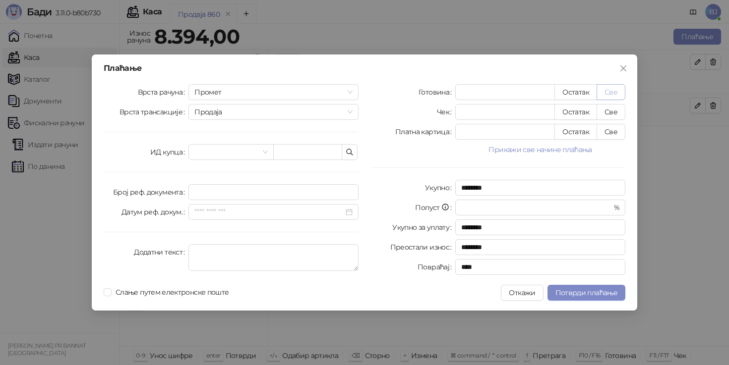
click at [618, 88] on button "Све" at bounding box center [610, 92] width 29 height 16
type input "****"
click at [568, 290] on span "Потврди плаћање" at bounding box center [586, 293] width 62 height 9
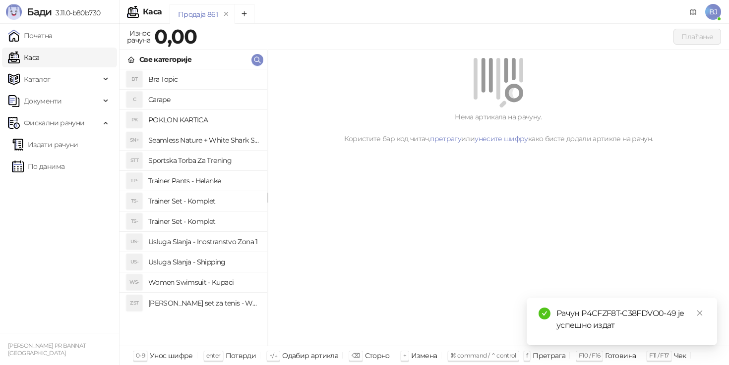
click at [228, 268] on h4 "Usluga Slanja - Shipping" at bounding box center [203, 262] width 111 height 16
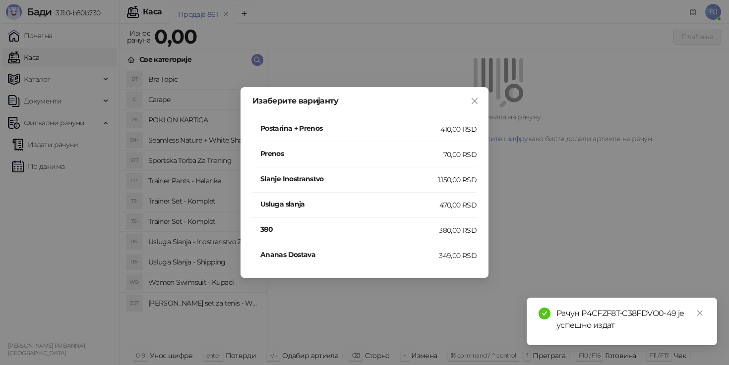
click at [420, 132] on h4 "Postarina + Prenos" at bounding box center [350, 128] width 180 height 11
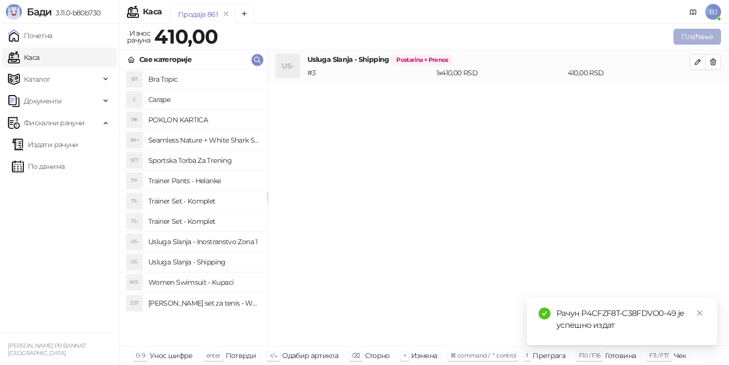
click at [684, 38] on button "Плаћање" at bounding box center [697, 37] width 48 height 16
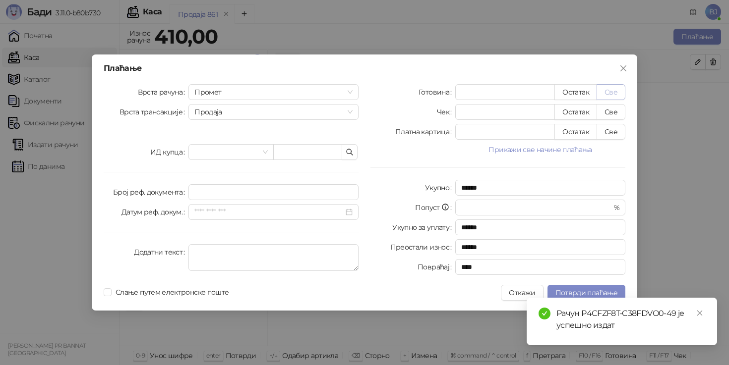
click at [616, 93] on button "Све" at bounding box center [610, 92] width 29 height 16
type input "***"
type input "****"
click at [586, 289] on span "Потврди плаћање" at bounding box center [586, 293] width 62 height 9
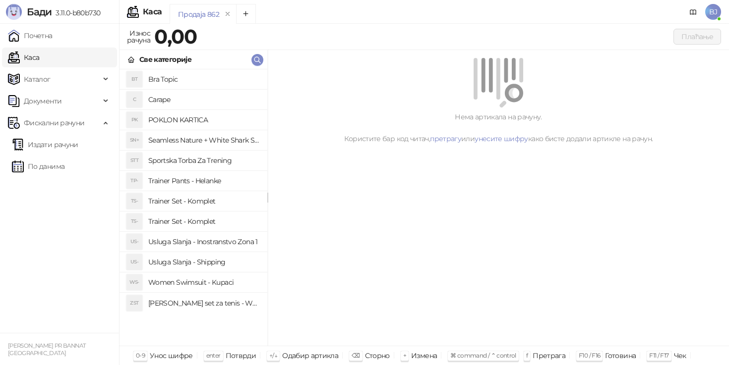
click at [217, 284] on h4 "Women Swimsuit - Kupaci" at bounding box center [203, 283] width 111 height 16
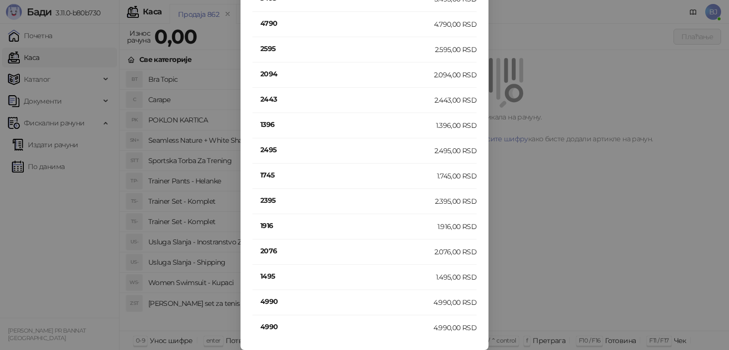
scroll to position [68, 0]
click at [285, 297] on h4 "4990" at bounding box center [346, 301] width 173 height 11
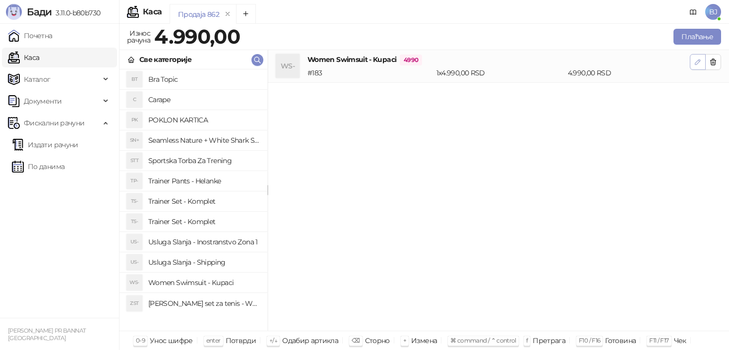
click at [690, 65] on button "button" at bounding box center [698, 62] width 16 height 16
type input "*"
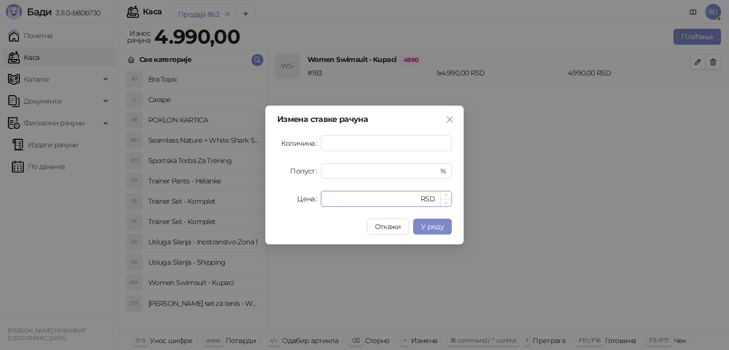
click at [364, 206] on input "****" at bounding box center [373, 198] width 92 height 15
type input "*"
type input "****"
click at [440, 230] on span "У реду" at bounding box center [432, 226] width 23 height 9
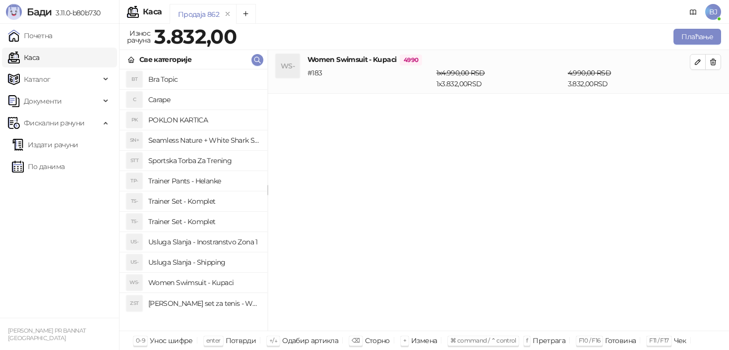
click at [213, 269] on h4 "Usluga Slanja - Shipping" at bounding box center [203, 262] width 111 height 16
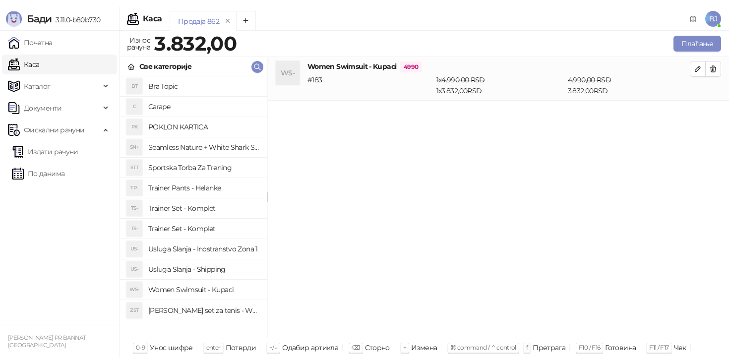
scroll to position [0, 0]
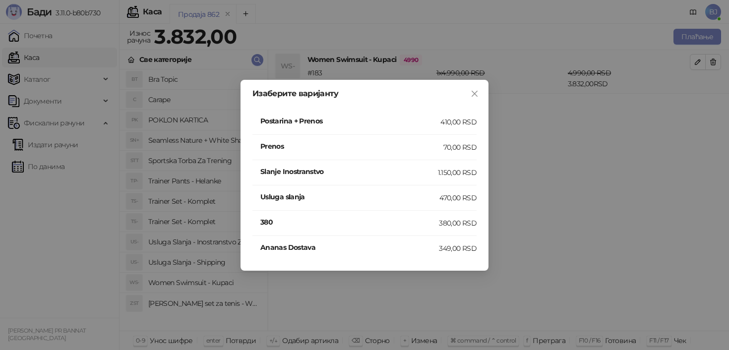
click at [452, 120] on div "410,00 RSD" at bounding box center [458, 121] width 36 height 11
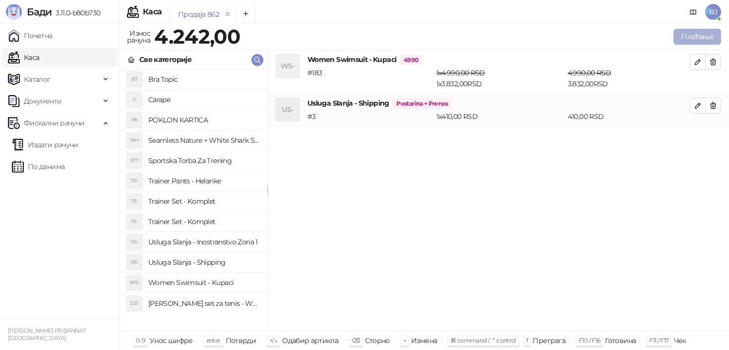
click at [695, 35] on button "Плаћање" at bounding box center [697, 37] width 48 height 16
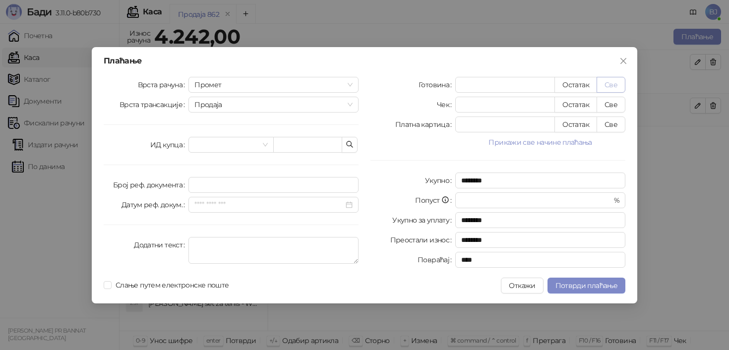
click at [608, 82] on button "Све" at bounding box center [610, 85] width 29 height 16
type input "****"
click at [585, 284] on span "Потврди плаћање" at bounding box center [586, 285] width 62 height 9
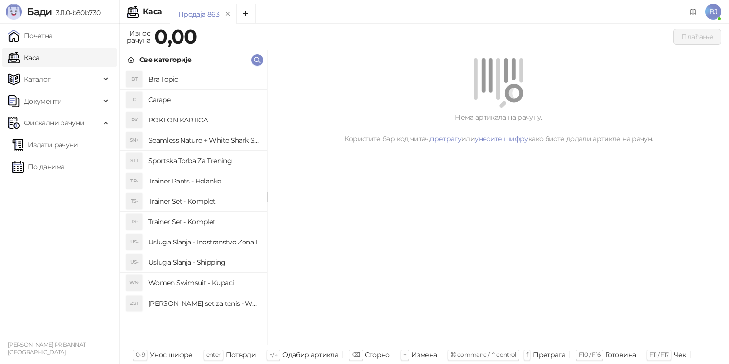
click at [202, 197] on h4 "Trainer Set - Komplet" at bounding box center [203, 201] width 111 height 16
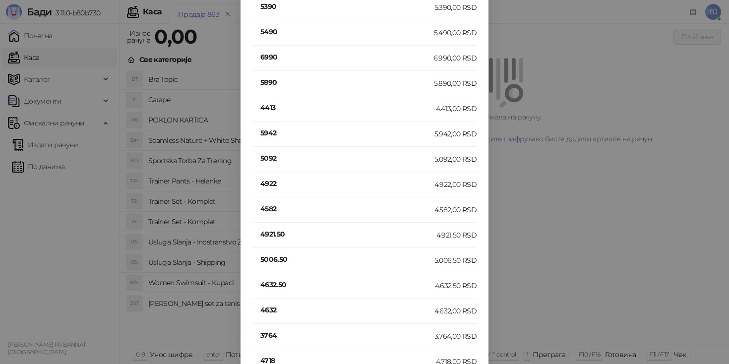
scroll to position [90, 0]
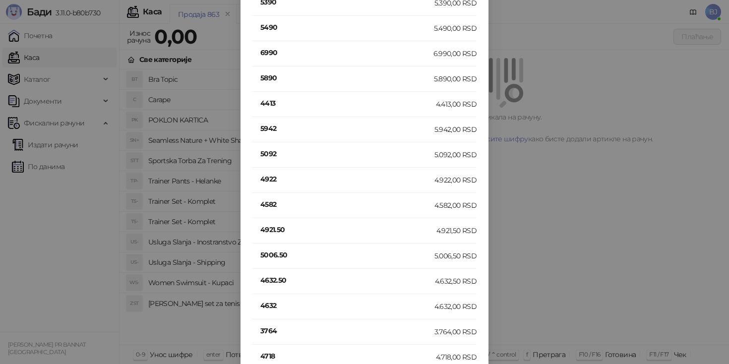
click at [281, 309] on h4 "4632" at bounding box center [347, 305] width 174 height 11
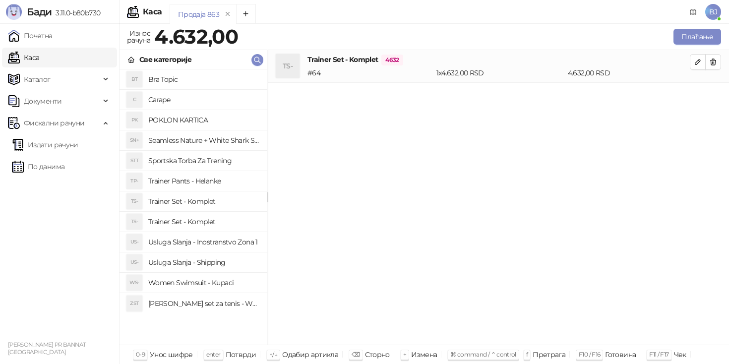
scroll to position [0, 0]
click at [220, 261] on h4 "Usluga Slanja - Shipping" at bounding box center [203, 262] width 111 height 16
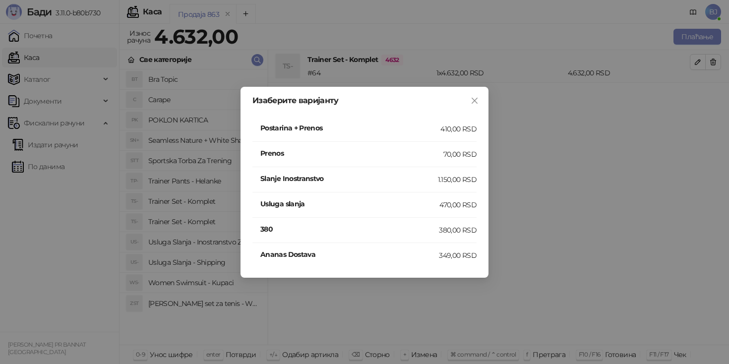
click at [416, 134] on div "Postarina + Prenos" at bounding box center [350, 128] width 180 height 13
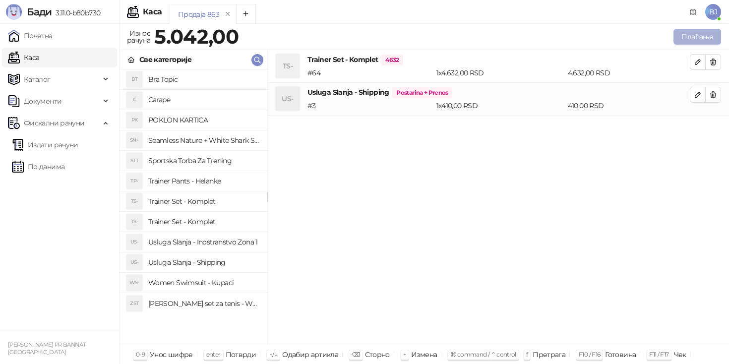
click at [699, 42] on button "Плаћање" at bounding box center [697, 37] width 48 height 16
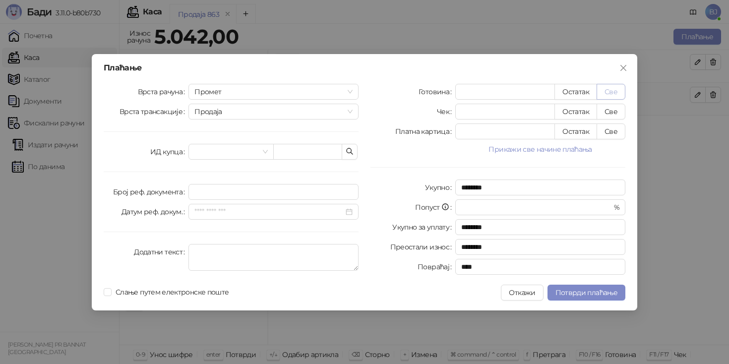
click at [611, 90] on button "Све" at bounding box center [610, 92] width 29 height 16
type input "****"
click at [595, 290] on span "Потврди плаћање" at bounding box center [586, 292] width 62 height 9
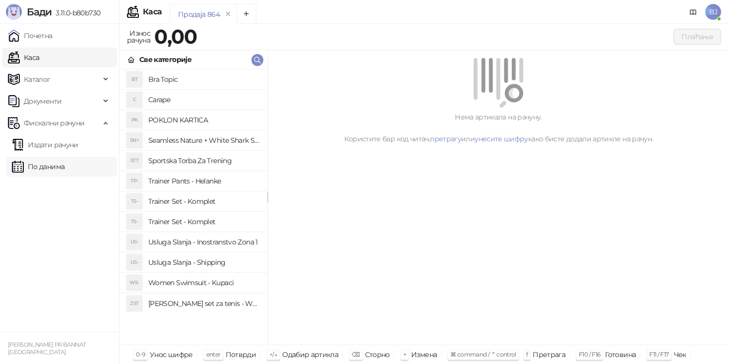
click at [64, 157] on link "По данима" at bounding box center [38, 167] width 53 height 20
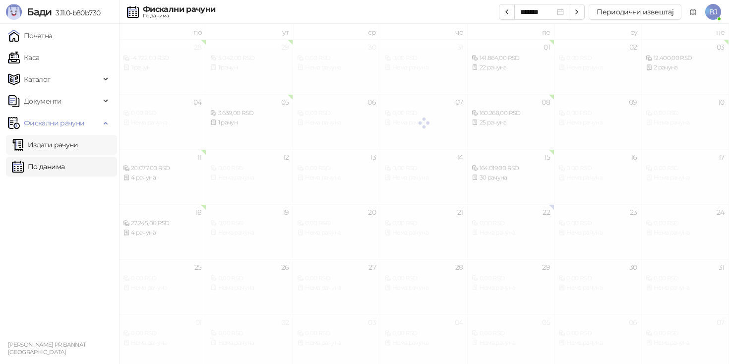
click at [71, 151] on link "Издати рачуни" at bounding box center [45, 145] width 66 height 20
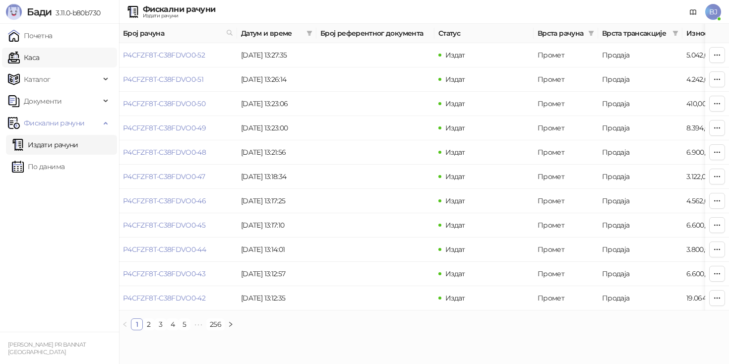
click at [39, 60] on link "Каса" at bounding box center [23, 58] width 31 height 20
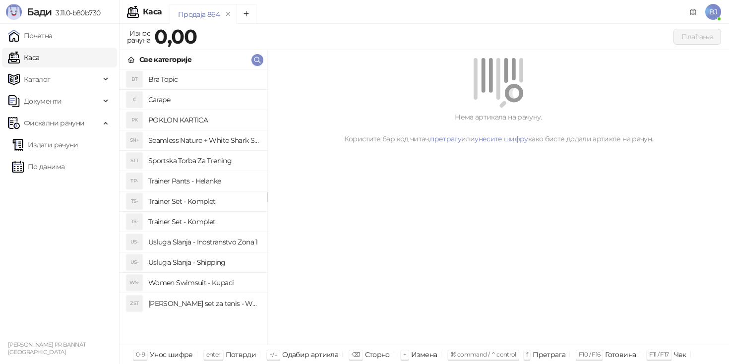
click at [214, 201] on h4 "Trainer Set - Komplet" at bounding box center [203, 201] width 111 height 16
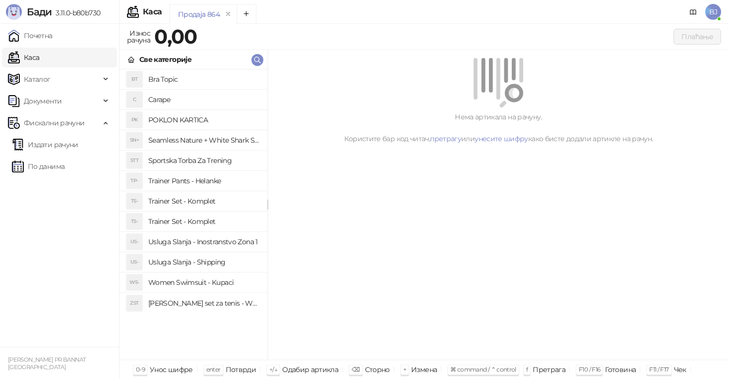
click at [210, 218] on h4 "Trainer Set - Komplet" at bounding box center [203, 222] width 111 height 16
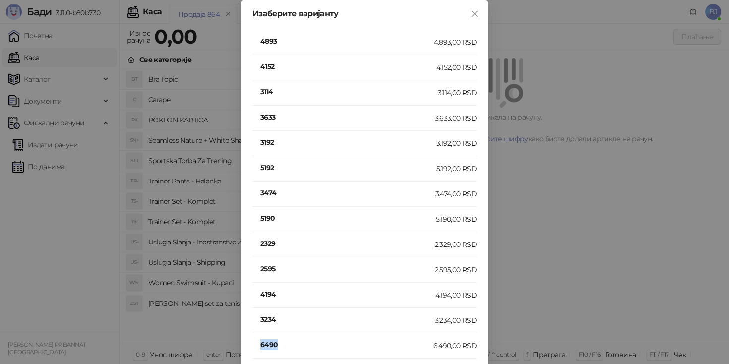
click at [271, 344] on h4 "6490" at bounding box center [346, 344] width 173 height 11
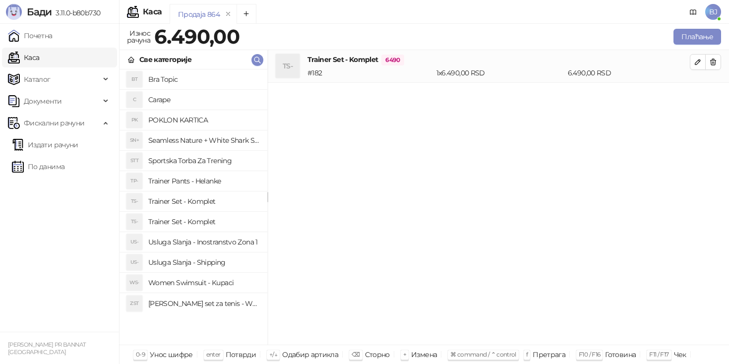
click at [213, 201] on h4 "Trainer Set - Komplet" at bounding box center [203, 201] width 111 height 16
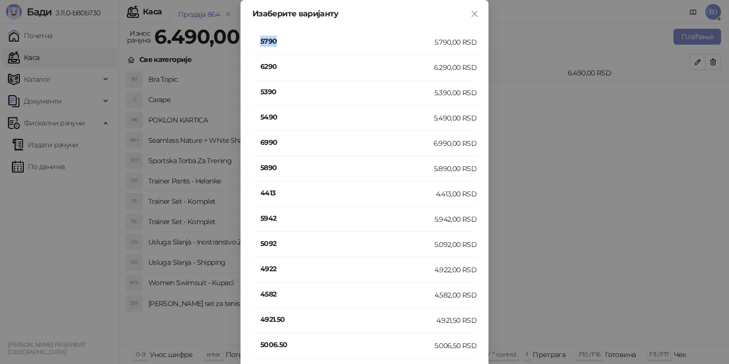
click at [268, 43] on h4 "5790" at bounding box center [347, 41] width 174 height 11
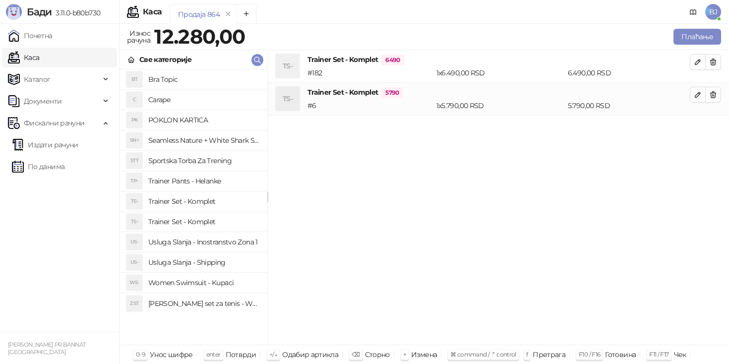
click at [212, 199] on h4 "Trainer Set - Komplet" at bounding box center [203, 201] width 111 height 16
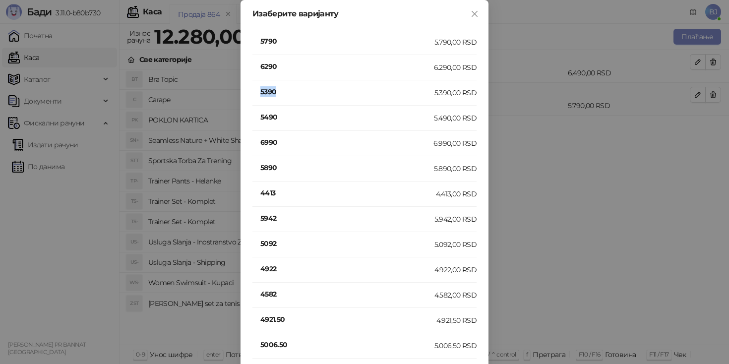
click at [272, 91] on h4 "5390" at bounding box center [347, 91] width 174 height 11
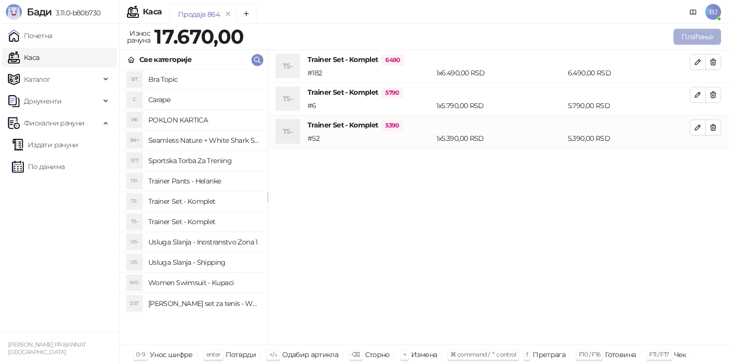
click at [683, 40] on button "Плаћање" at bounding box center [697, 37] width 48 height 16
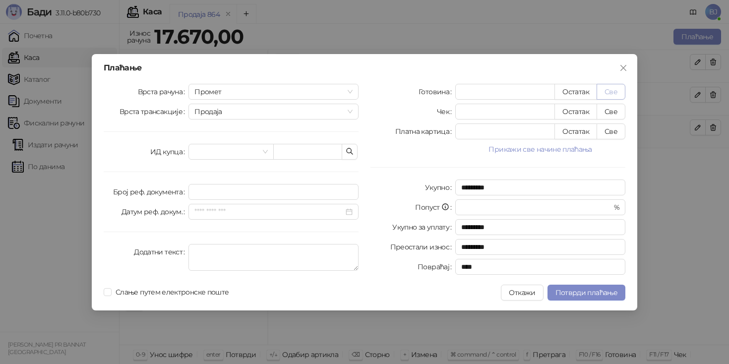
click at [610, 96] on button "Све" at bounding box center [610, 92] width 29 height 16
type input "*****"
type input "****"
click at [582, 291] on span "Потврди плаћање" at bounding box center [586, 292] width 62 height 9
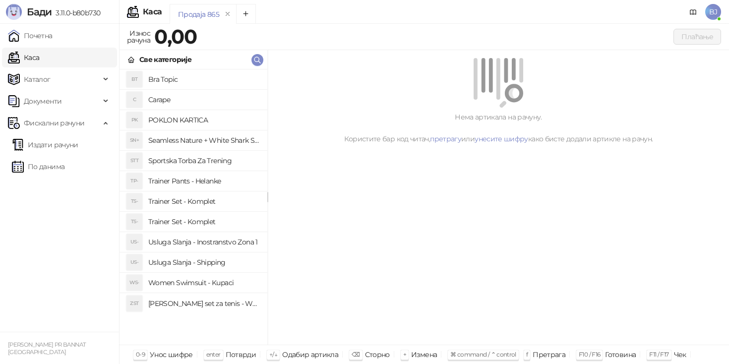
click at [200, 200] on h4 "Trainer Set - Komplet" at bounding box center [203, 201] width 111 height 16
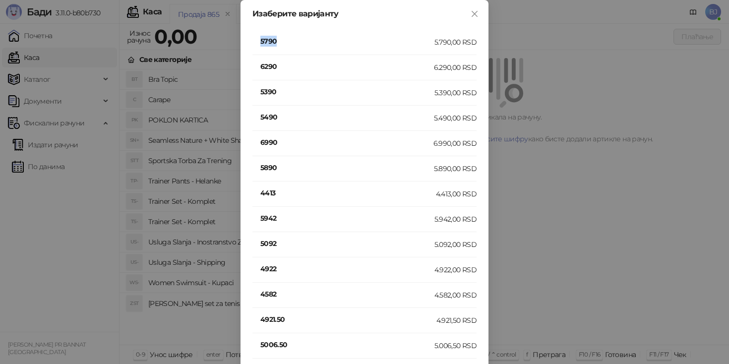
click at [269, 45] on h4 "5790" at bounding box center [347, 41] width 174 height 11
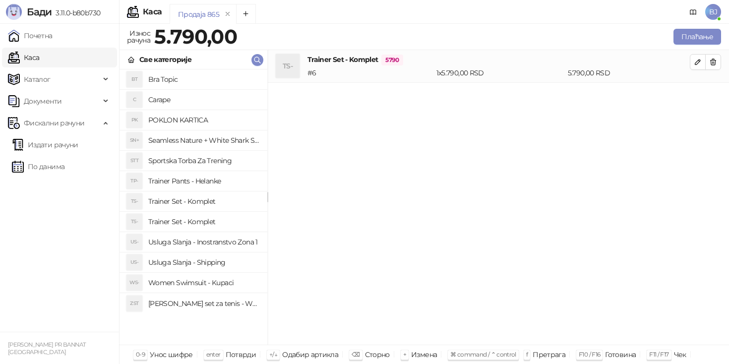
click at [208, 202] on h4 "Trainer Set - Komplet" at bounding box center [203, 201] width 111 height 16
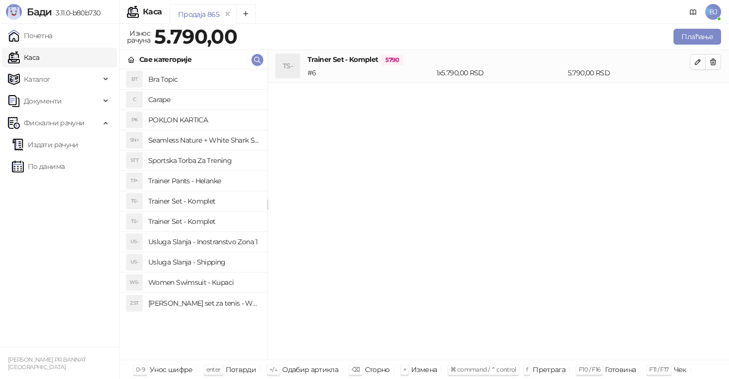
click at [221, 216] on h4 "Trainer Set - Komplet" at bounding box center [203, 222] width 111 height 16
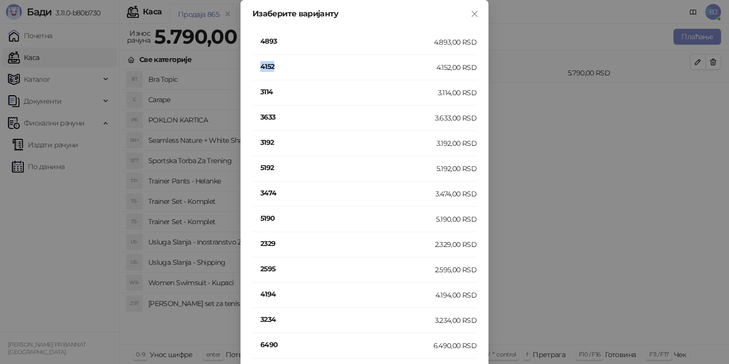
click at [269, 65] on h4 "4152" at bounding box center [348, 66] width 176 height 11
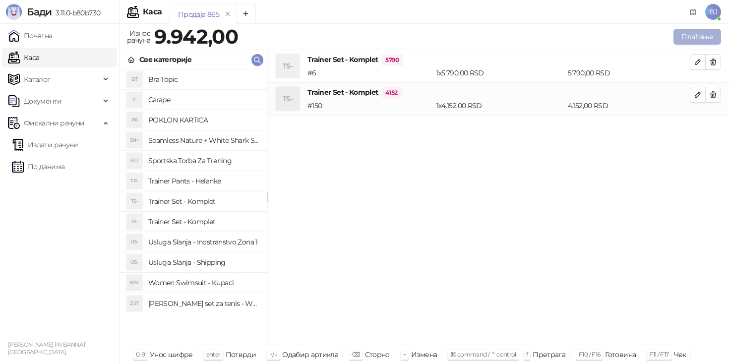
click at [702, 34] on button "Плаћање" at bounding box center [697, 37] width 48 height 16
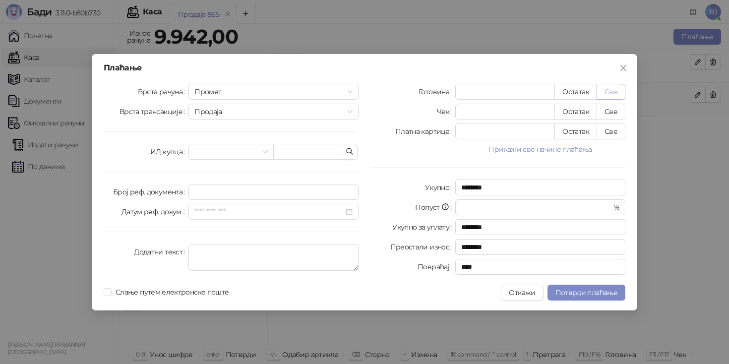
click at [611, 92] on button "Све" at bounding box center [610, 92] width 29 height 16
type input "****"
click at [586, 302] on div "Плаћање Врста рачуна Промет Врста трансакције Продаја ИД купца Број реф. докуме…" at bounding box center [364, 182] width 545 height 256
click at [587, 297] on button "Потврди плаћање" at bounding box center [586, 293] width 78 height 16
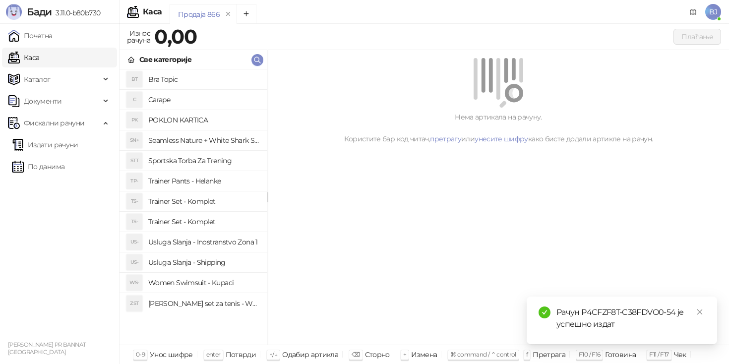
click at [214, 217] on h4 "Trainer Set - Komplet" at bounding box center [203, 222] width 111 height 16
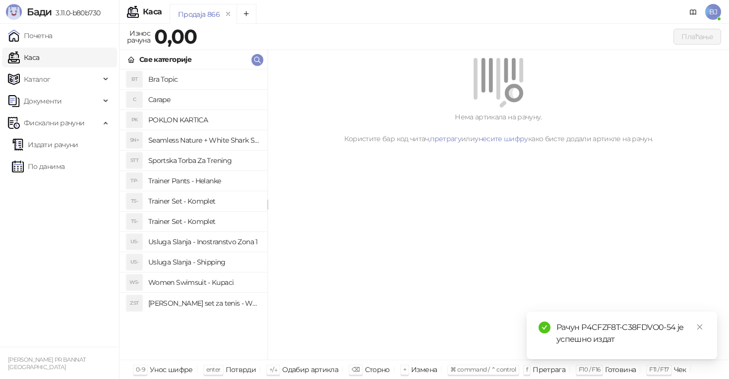
click at [200, 225] on h4 "Trainer Set - Komplet" at bounding box center [203, 222] width 111 height 16
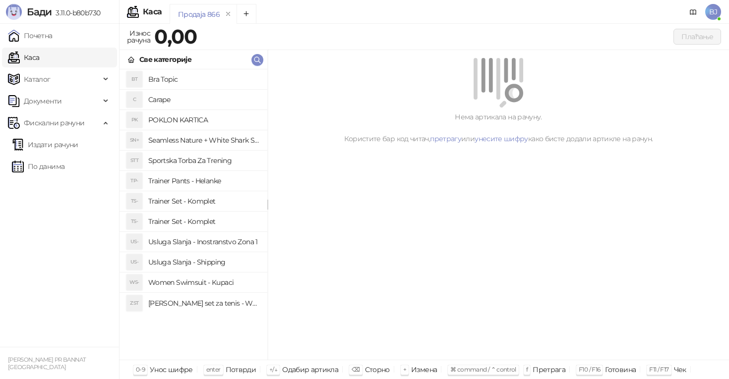
click at [215, 200] on h4 "Trainer Set - Komplet" at bounding box center [203, 201] width 111 height 16
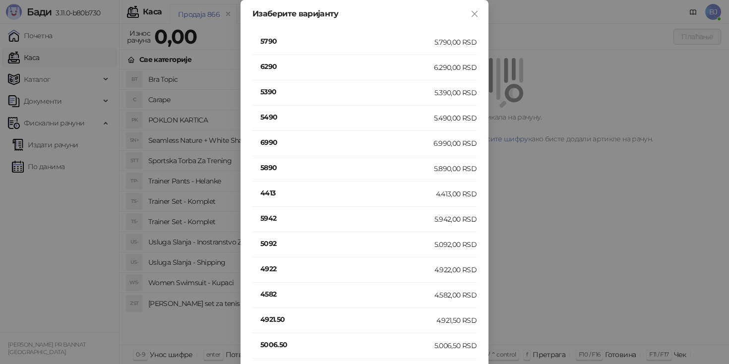
scroll to position [188, 0]
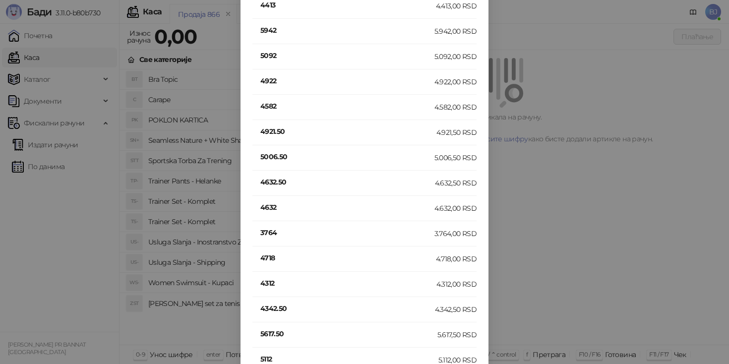
click at [266, 210] on h4 "4632" at bounding box center [347, 207] width 174 height 11
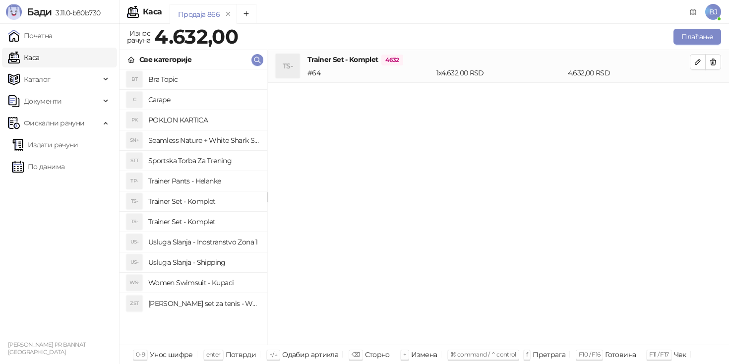
scroll to position [0, 0]
click at [210, 265] on h4 "Usluga Slanja - Shipping" at bounding box center [203, 262] width 111 height 16
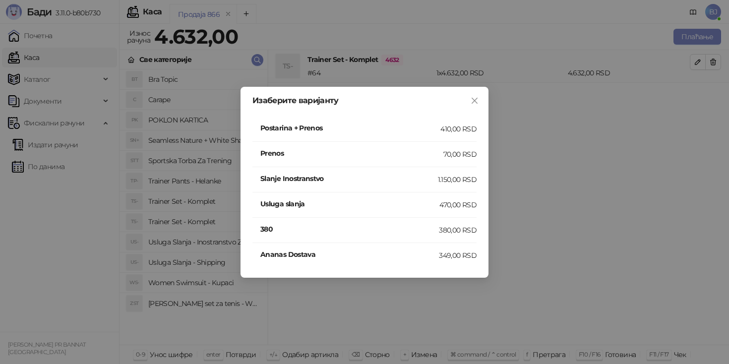
click at [424, 128] on h4 "Postarina + Prenos" at bounding box center [350, 127] width 180 height 11
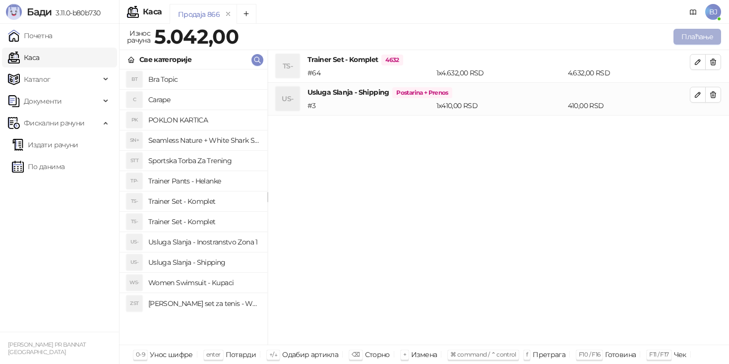
click at [679, 40] on button "Плаћање" at bounding box center [697, 37] width 48 height 16
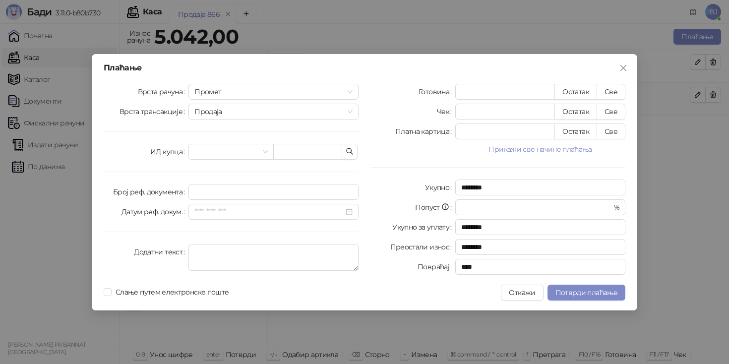
click at [610, 82] on div "Плаћање Врста рачуна Промет Врста трансакције Продаја ИД купца Број реф. докуме…" at bounding box center [364, 182] width 545 height 256
click at [607, 92] on button "Све" at bounding box center [610, 92] width 29 height 16
type input "****"
click at [582, 288] on span "Потврди плаћање" at bounding box center [586, 292] width 62 height 9
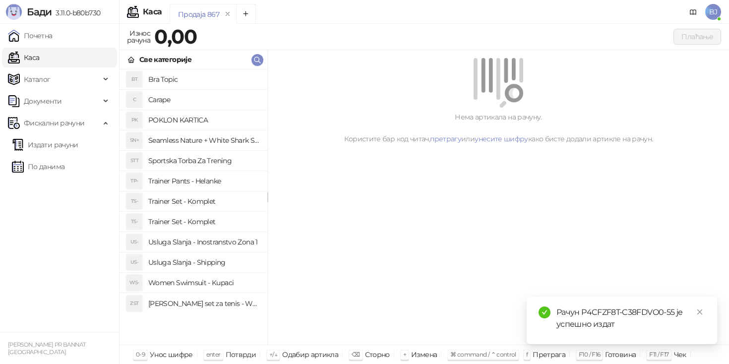
click at [198, 179] on h4 "Trainer Pants - Helanke" at bounding box center [203, 181] width 111 height 16
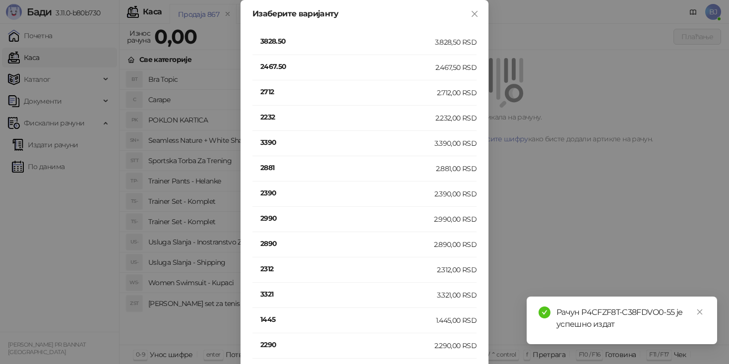
scroll to position [213, 0]
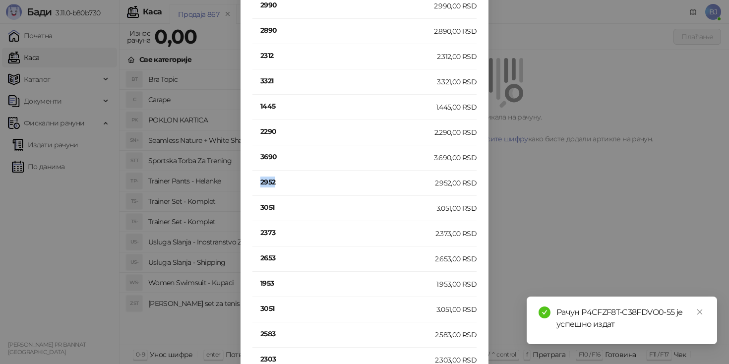
click at [270, 178] on h4 "2952" at bounding box center [347, 181] width 175 height 11
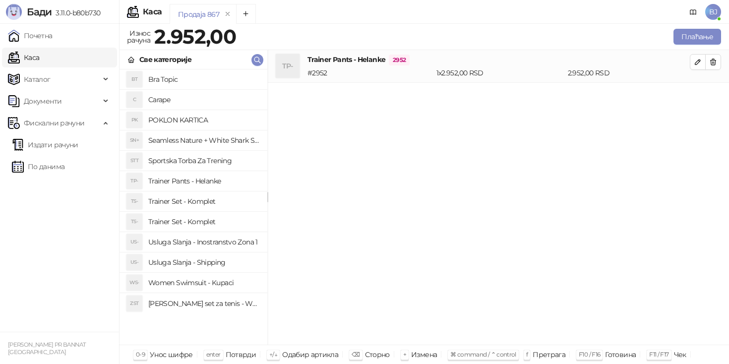
click at [220, 264] on h4 "Usluga Slanja - Shipping" at bounding box center [203, 262] width 111 height 16
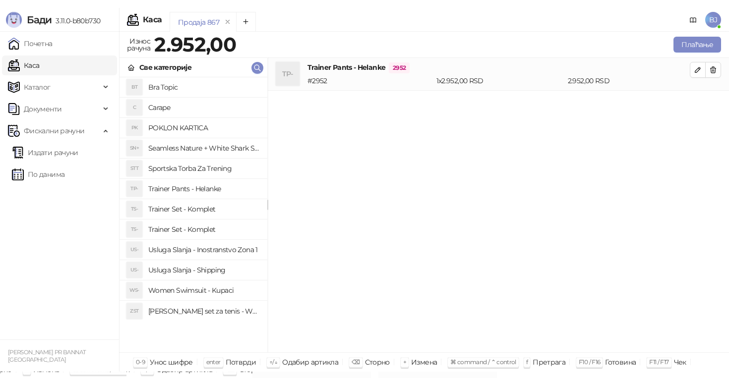
scroll to position [0, 0]
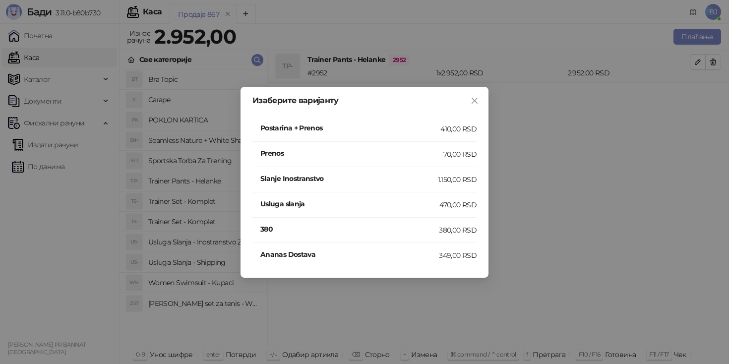
click at [433, 134] on div "Postarina + Prenos" at bounding box center [350, 128] width 180 height 13
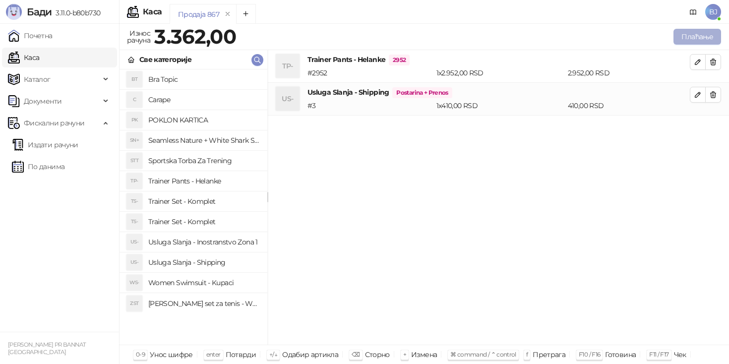
click at [686, 43] on button "Плаћање" at bounding box center [697, 37] width 48 height 16
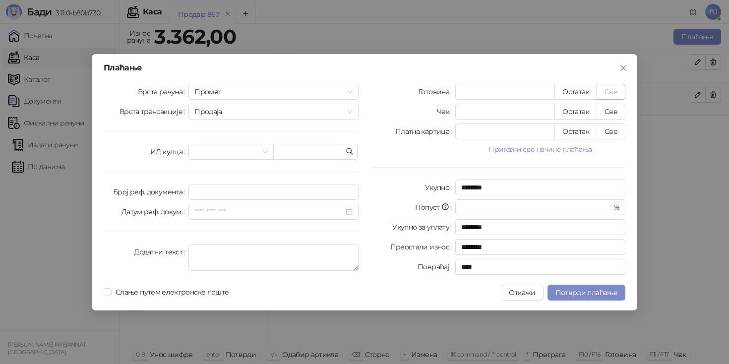
click at [620, 89] on button "Све" at bounding box center [610, 92] width 29 height 16
type input "****"
click at [576, 295] on span "Потврди плаћање" at bounding box center [586, 292] width 62 height 9
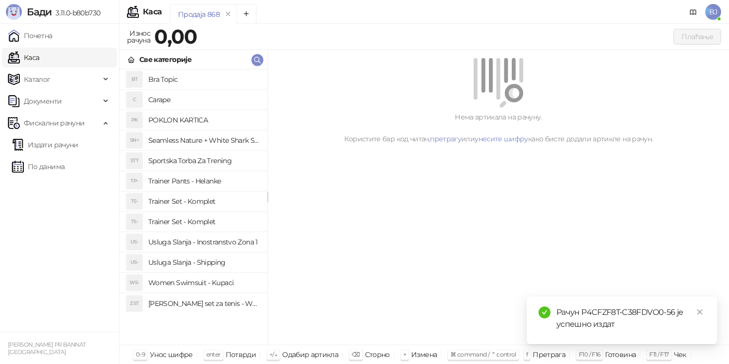
click at [221, 202] on h4 "Trainer Set - Komplet" at bounding box center [203, 201] width 111 height 16
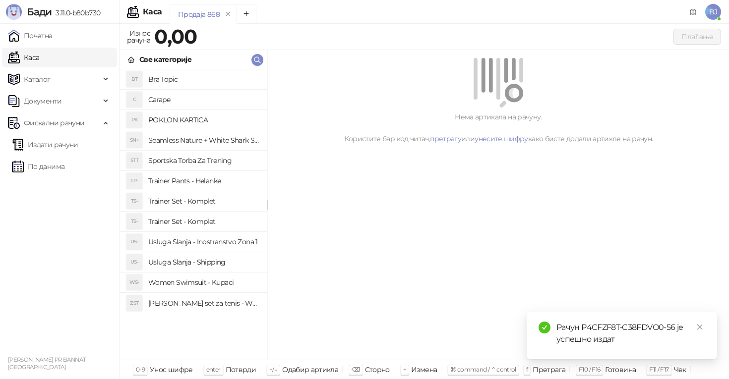
click at [219, 218] on h4 "Trainer Set - Komplet" at bounding box center [203, 222] width 111 height 16
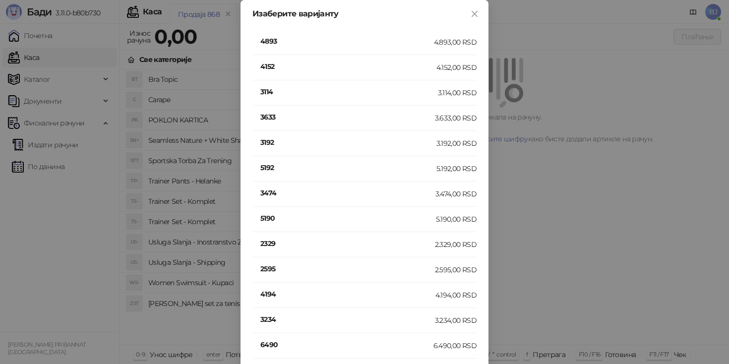
click at [271, 67] on h4 "4152" at bounding box center [348, 66] width 176 height 11
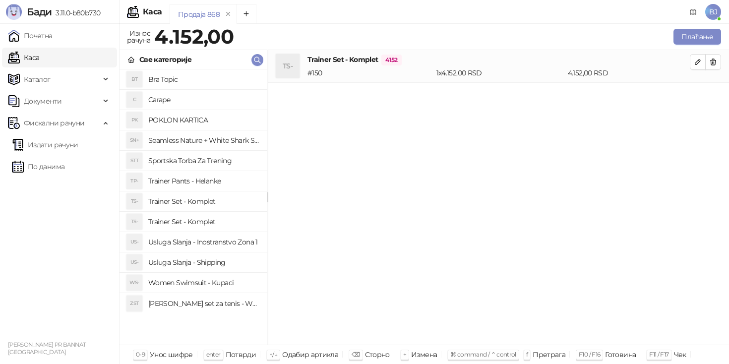
click at [216, 262] on h4 "Usluga Slanja - Shipping" at bounding box center [203, 262] width 111 height 16
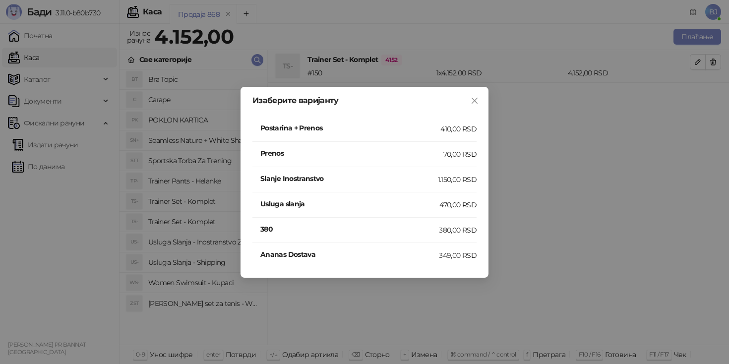
click at [416, 124] on h4 "Postarina + Prenos" at bounding box center [350, 127] width 180 height 11
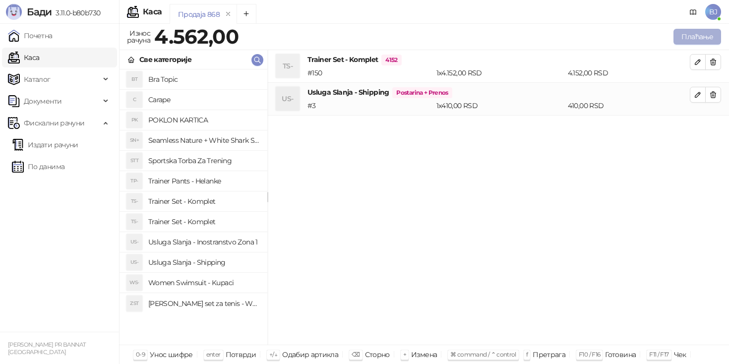
click at [684, 36] on button "Плаћање" at bounding box center [697, 37] width 48 height 16
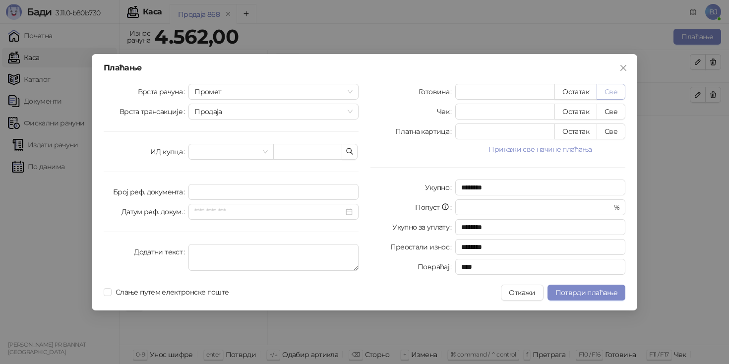
click at [607, 90] on button "Све" at bounding box center [610, 92] width 29 height 16
type input "****"
click at [575, 295] on span "Потврди плаћање" at bounding box center [586, 292] width 62 height 9
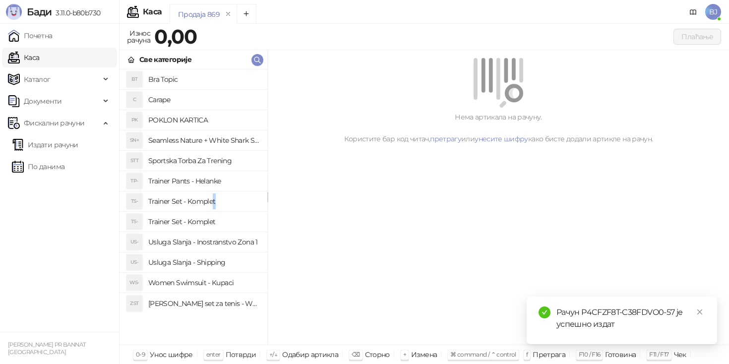
click at [214, 197] on h4 "Trainer Set - Komplet" at bounding box center [203, 201] width 111 height 16
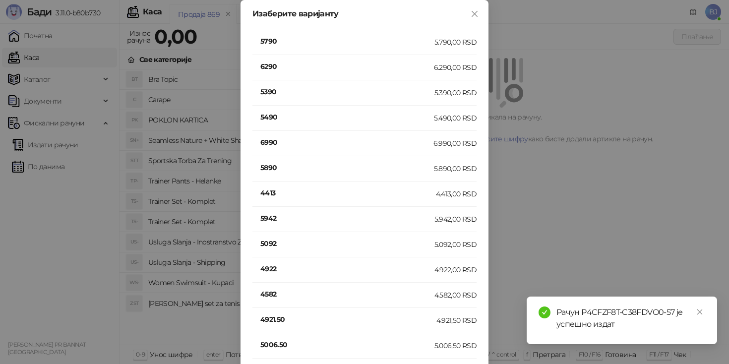
click at [272, 41] on h4 "5790" at bounding box center [347, 41] width 174 height 11
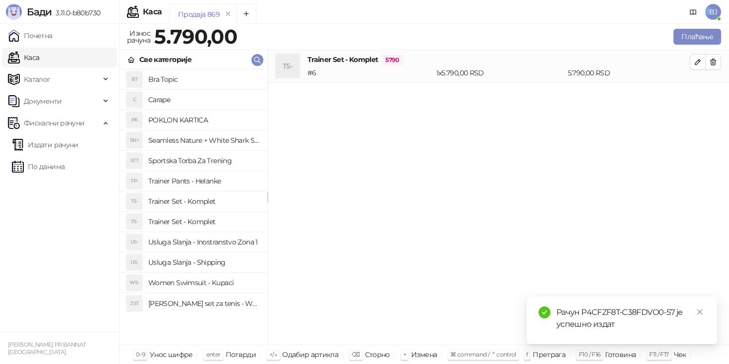
click at [208, 268] on h4 "Usluga Slanja - Shipping" at bounding box center [203, 262] width 111 height 16
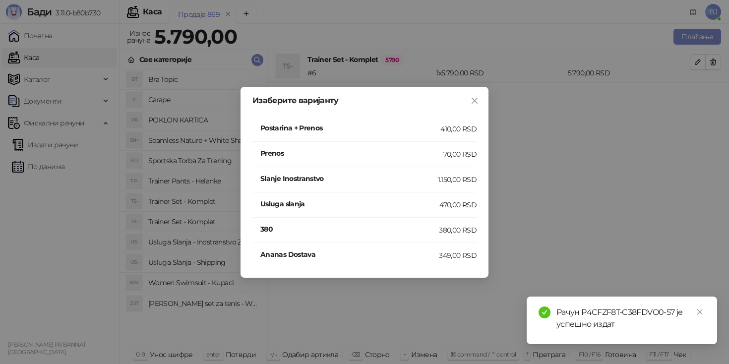
click at [407, 124] on h4 "Postarina + Prenos" at bounding box center [350, 127] width 180 height 11
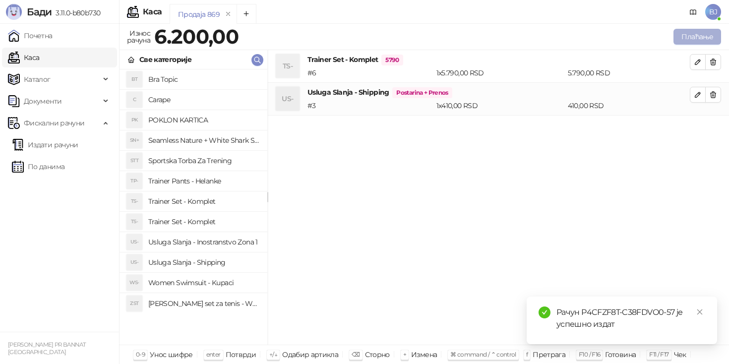
click at [692, 37] on button "Плаћање" at bounding box center [697, 37] width 48 height 16
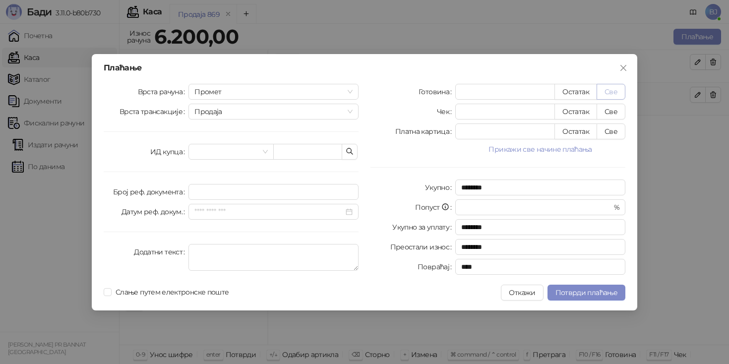
click at [604, 90] on button "Све" at bounding box center [610, 92] width 29 height 16
type input "****"
click at [576, 291] on span "Потврди плаћање" at bounding box center [586, 292] width 62 height 9
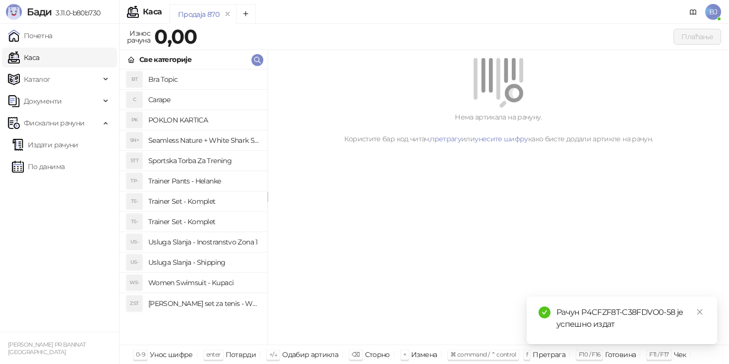
click at [216, 202] on h4 "Trainer Set - Komplet" at bounding box center [203, 201] width 111 height 16
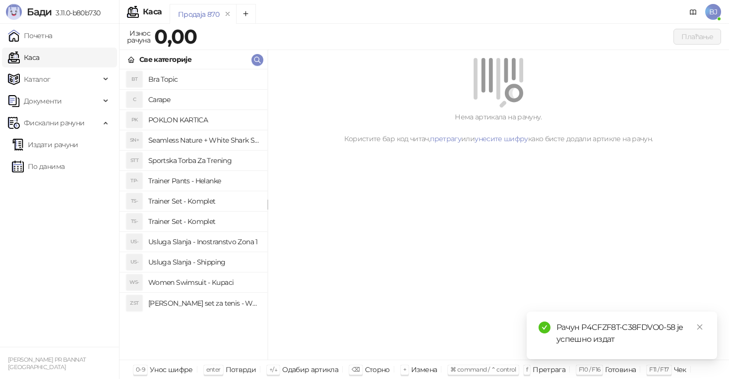
click at [207, 226] on h4 "Trainer Set - Komplet" at bounding box center [203, 222] width 111 height 16
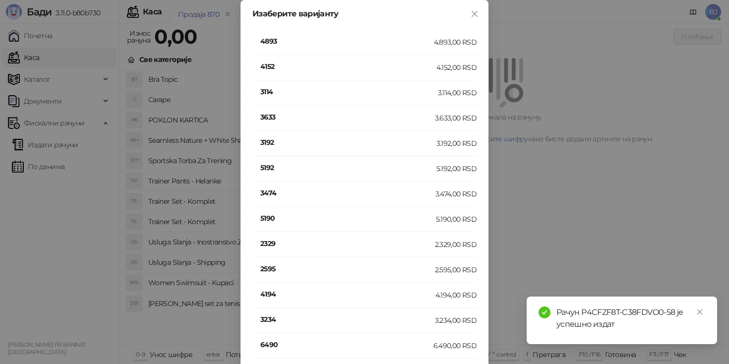
click at [268, 342] on h4 "6490" at bounding box center [346, 344] width 173 height 11
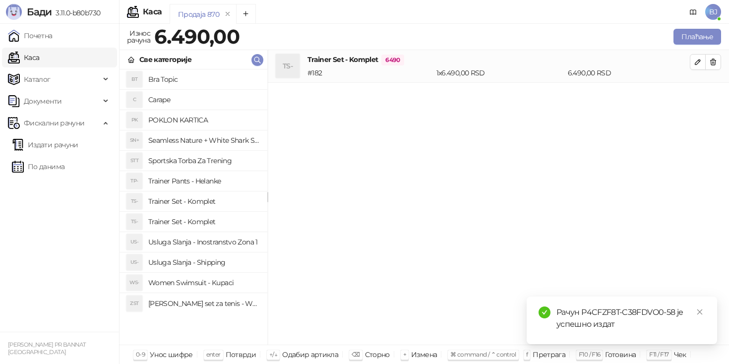
click at [234, 284] on h4 "Women Swimsuit - Kupaci" at bounding box center [203, 283] width 111 height 16
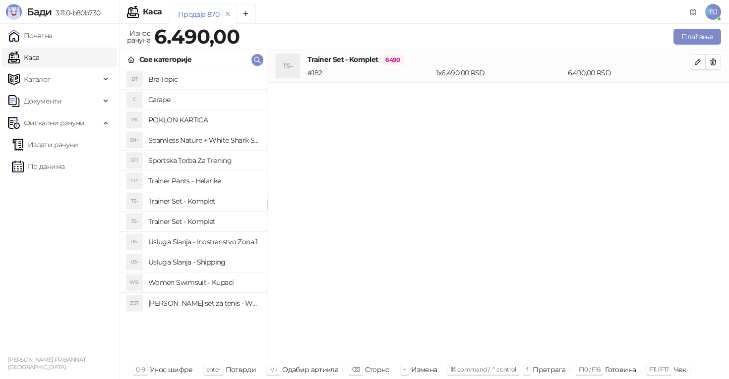
click at [233, 266] on h4 "Usluga Slanja - Shipping" at bounding box center [203, 262] width 111 height 16
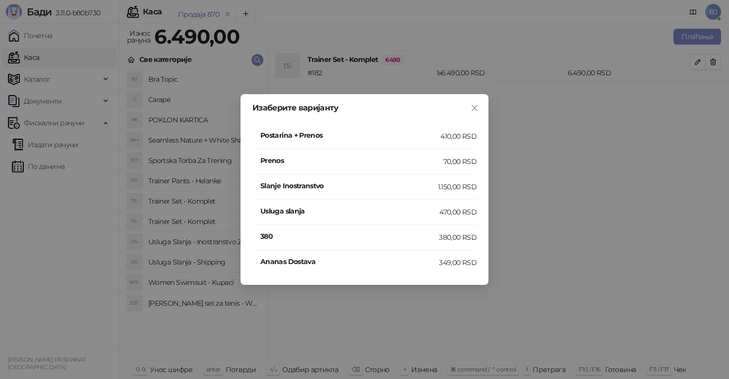
click at [431, 138] on h4 "Postarina + Prenos" at bounding box center [350, 135] width 180 height 11
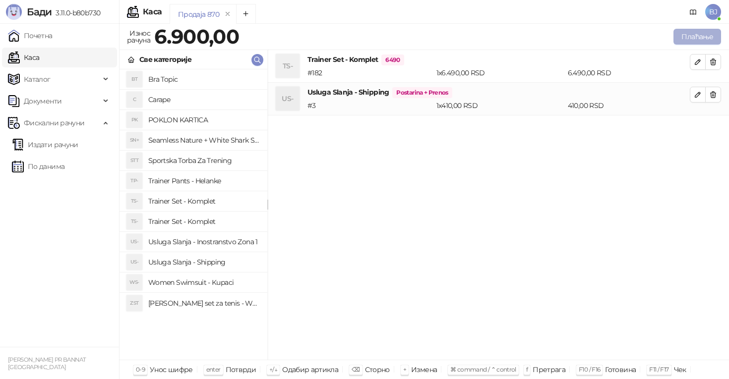
click at [692, 32] on button "Плаћање" at bounding box center [697, 37] width 48 height 16
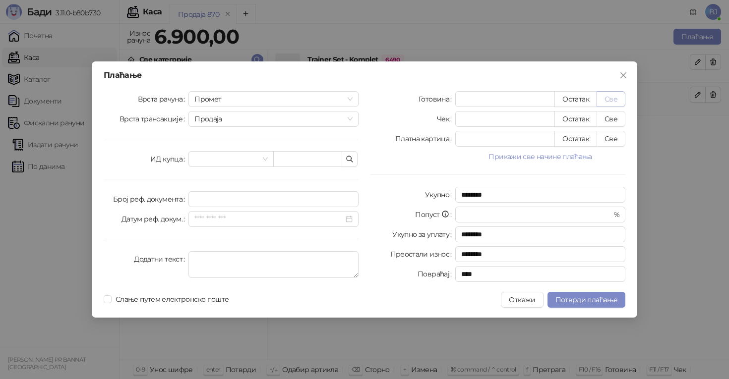
click at [612, 93] on button "Све" at bounding box center [610, 99] width 29 height 16
type input "****"
click at [591, 297] on span "Потврди плаћање" at bounding box center [586, 299] width 62 height 9
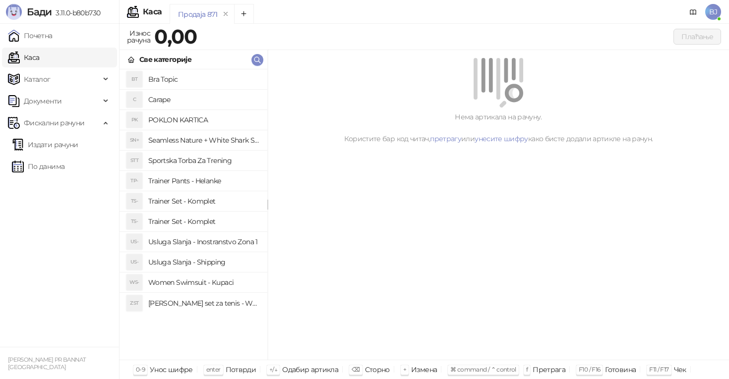
click at [555, 217] on div "Нема артикала на рачуну. Користите бар код читач, претрагу или унесите шифру ка…" at bounding box center [498, 205] width 461 height 310
